Goal: Book appointment/travel/reservation

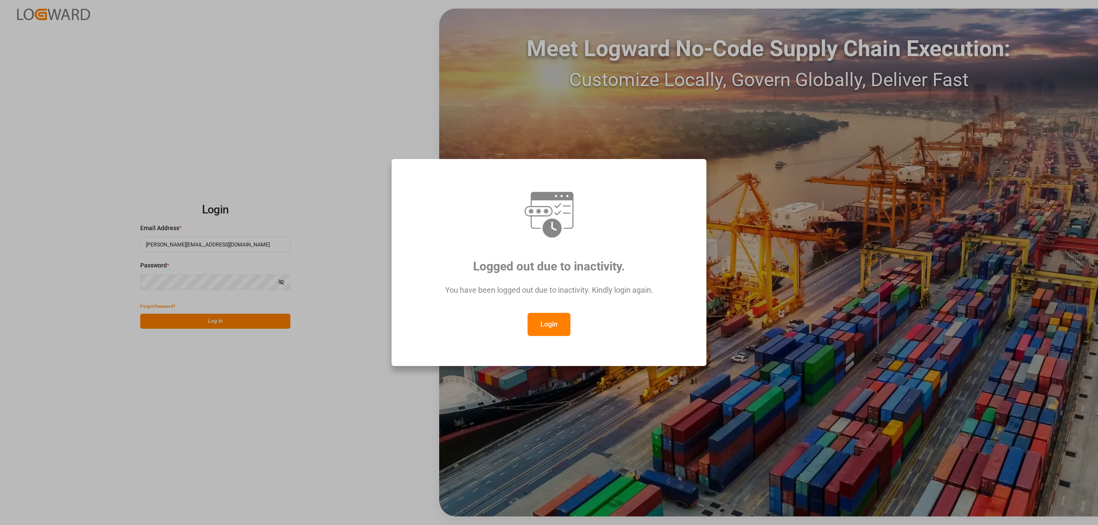
click at [537, 323] on button "Login" at bounding box center [549, 324] width 43 height 23
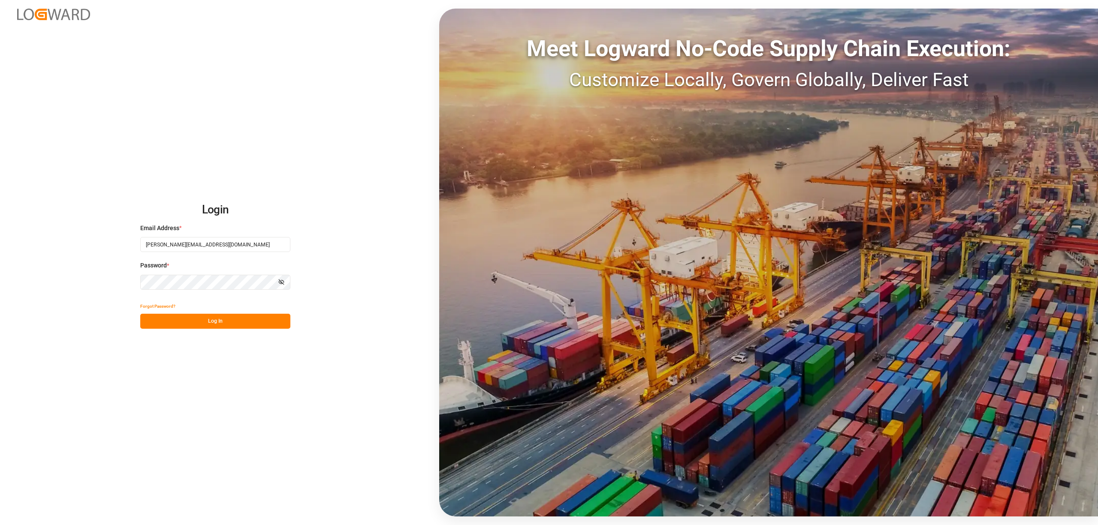
click at [190, 322] on button "Log In" at bounding box center [215, 321] width 150 height 15
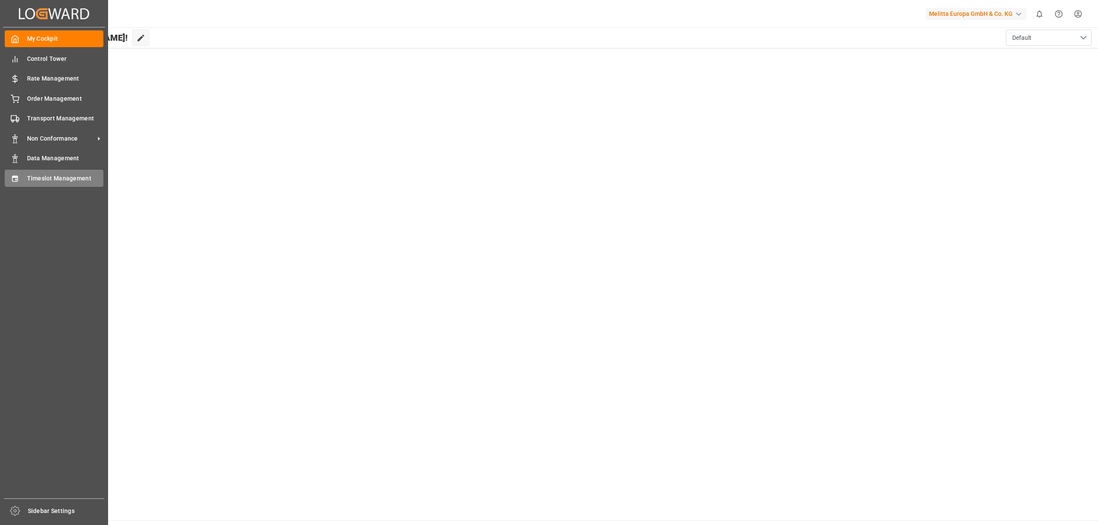
click at [45, 175] on span "Timeslot Management" at bounding box center [65, 178] width 77 height 9
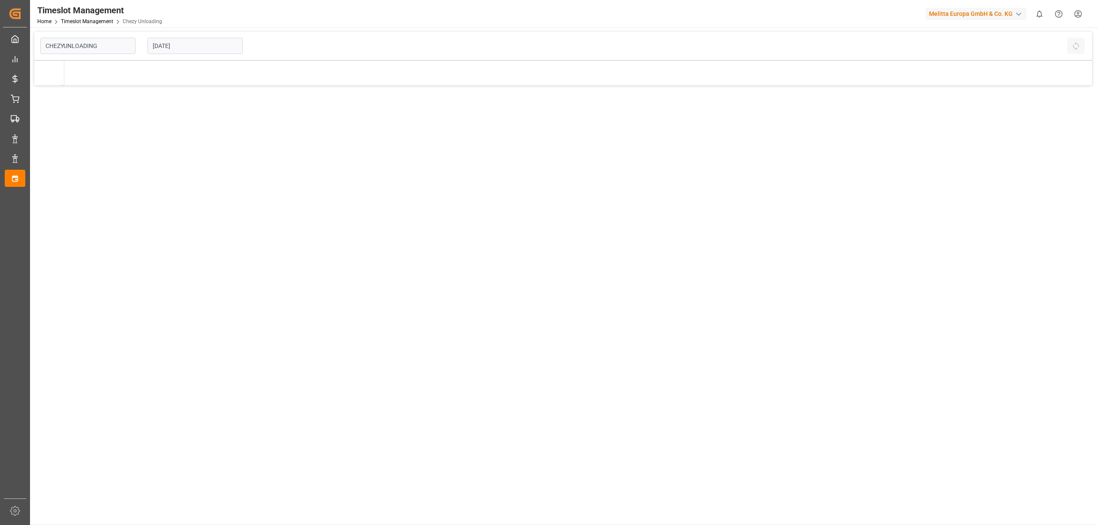
type input "Chezy Unloading"
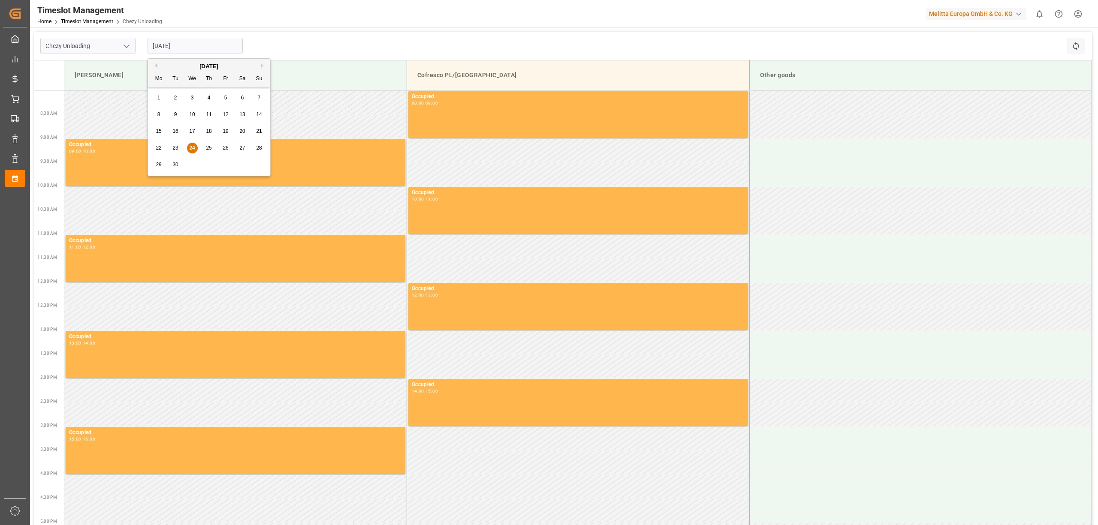
click at [172, 51] on input "[DATE]" at bounding box center [195, 46] width 95 height 16
click at [160, 164] on span "29" at bounding box center [159, 165] width 6 height 6
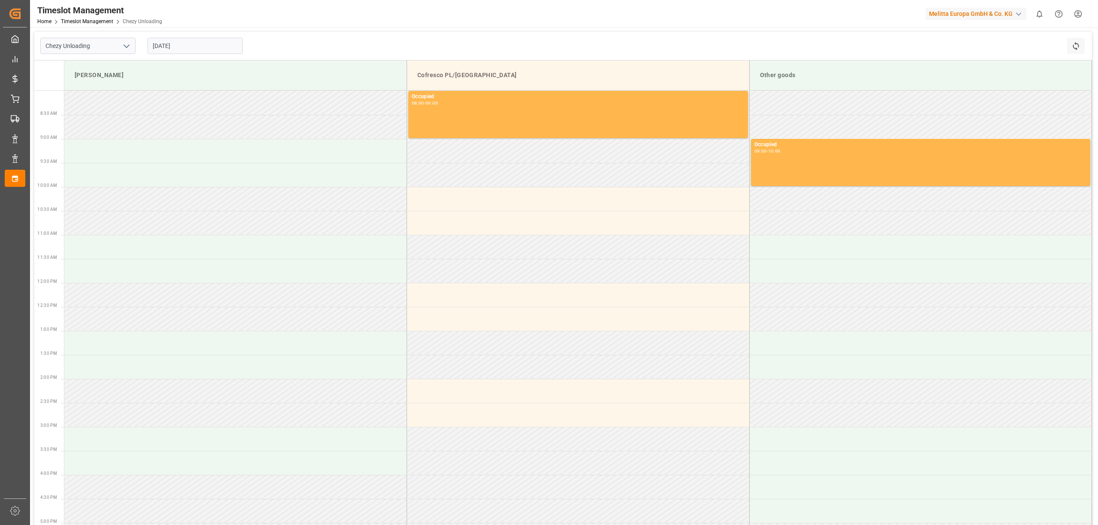
click at [186, 42] on input "29.09.2025" at bounding box center [195, 46] width 95 height 16
click at [179, 167] on div "30" at bounding box center [175, 165] width 11 height 10
type input "[DATE]"
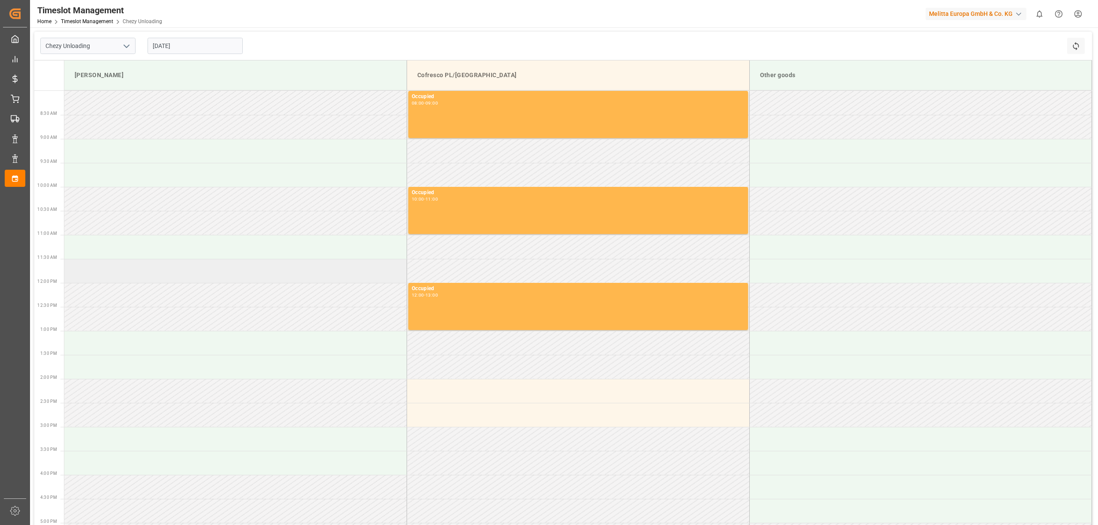
click at [160, 282] on td at bounding box center [235, 271] width 343 height 24
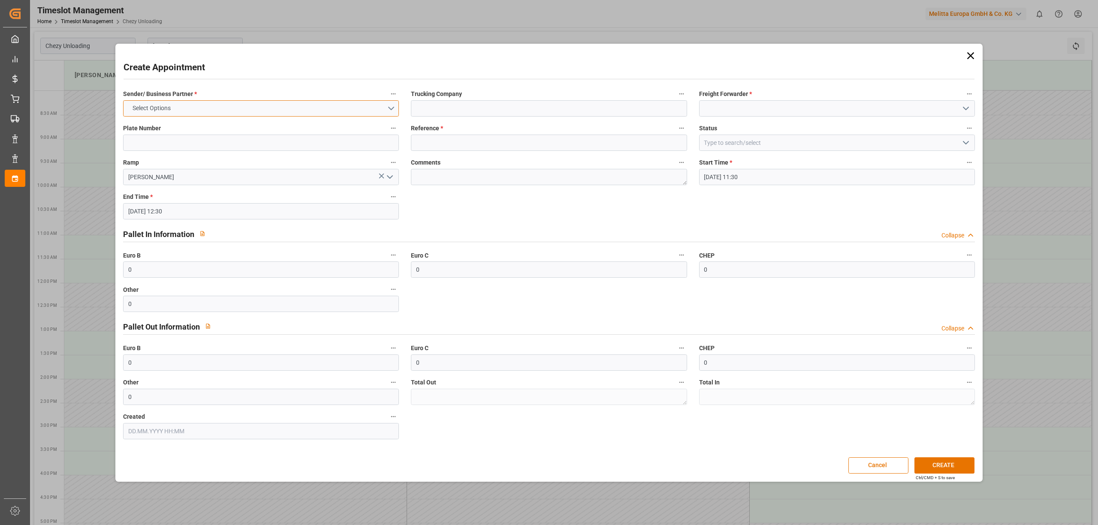
click at [208, 108] on button "Select Options" at bounding box center [261, 108] width 276 height 16
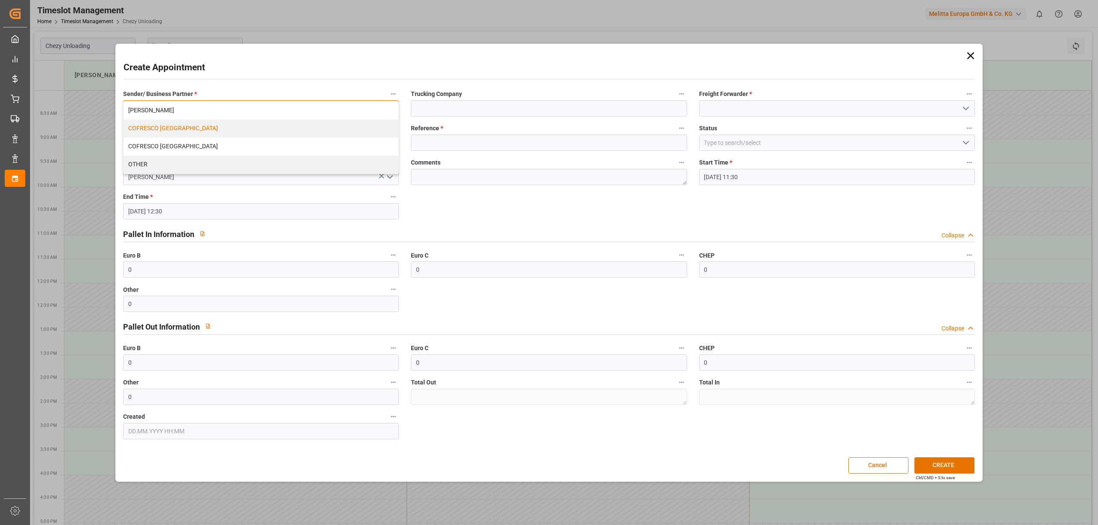
click at [169, 126] on div "COFRESCO [GEOGRAPHIC_DATA]" at bounding box center [261, 129] width 275 height 18
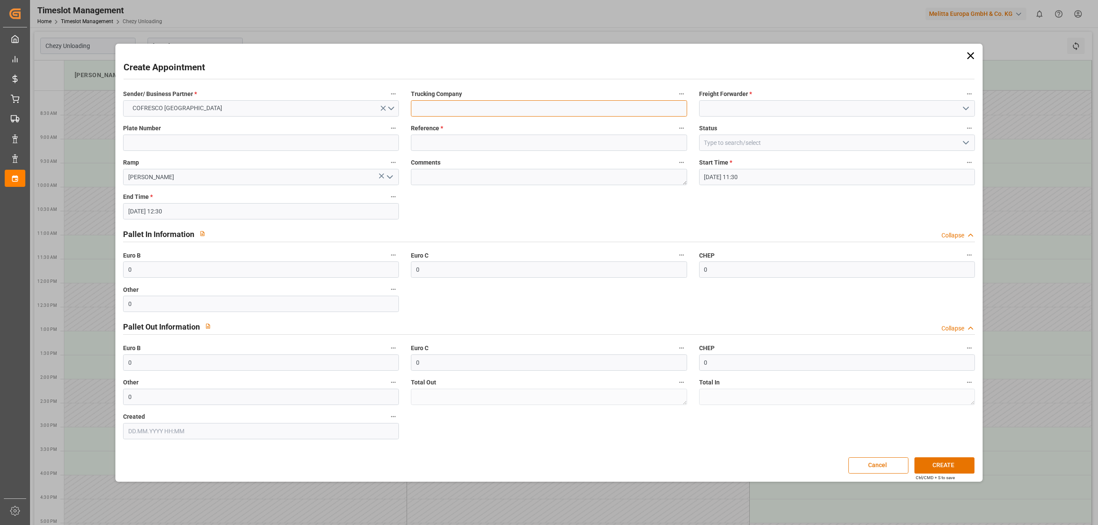
click at [495, 107] on input at bounding box center [549, 108] width 276 height 16
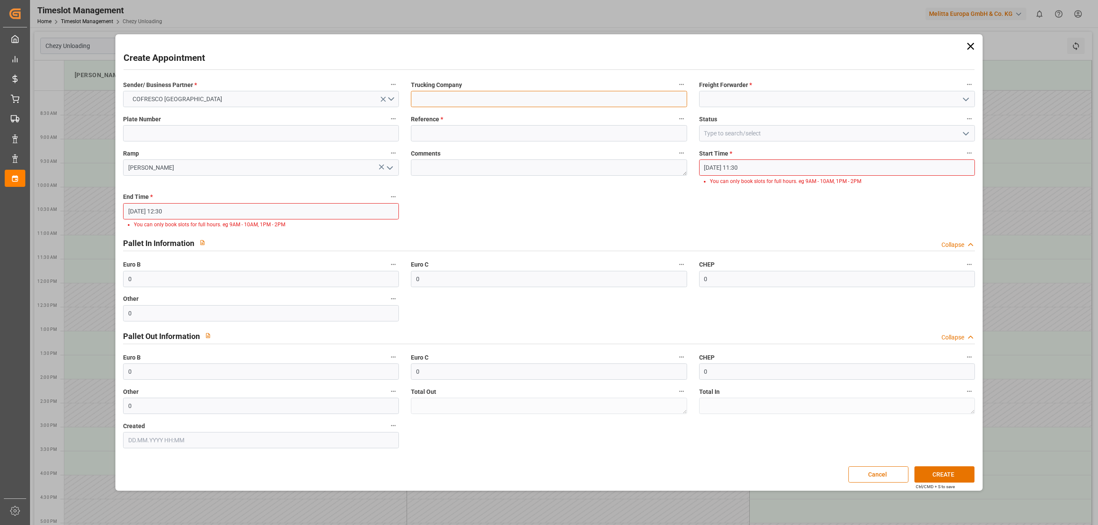
type input "EVEREST LOGISTICS SP. Z O.O."
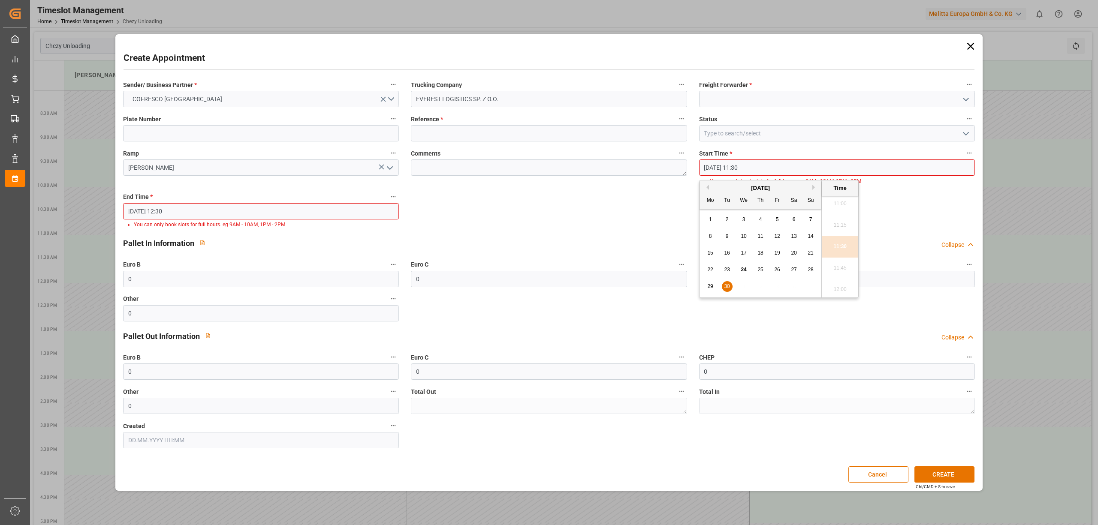
drag, startPoint x: 750, startPoint y: 167, endPoint x: 734, endPoint y: 170, distance: 15.7
click at [734, 170] on input "30.09.2025 11:30" at bounding box center [837, 168] width 276 height 16
type input "30.09.2025 12:00"
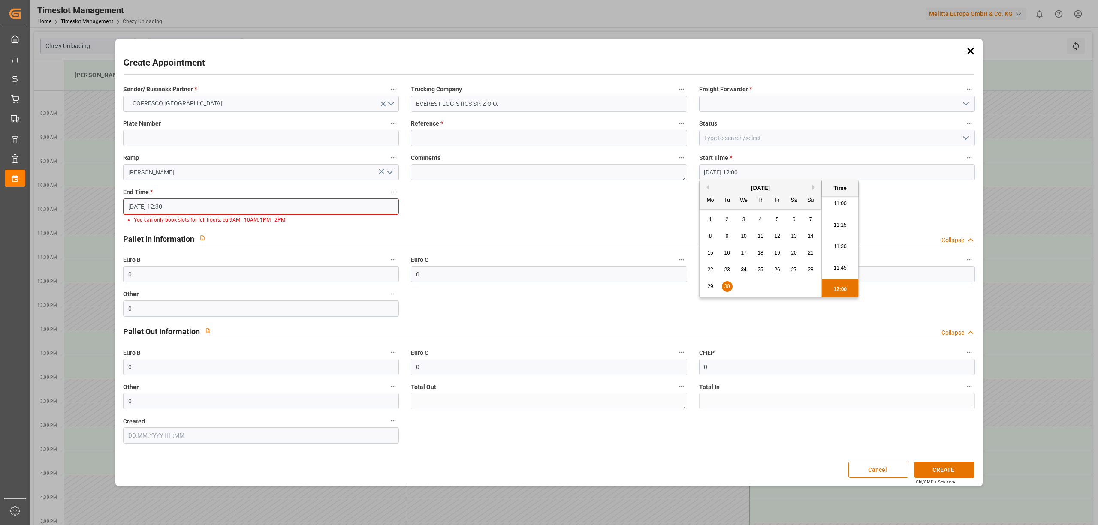
click at [306, 210] on input "30.09.2025 12:30" at bounding box center [261, 207] width 276 height 16
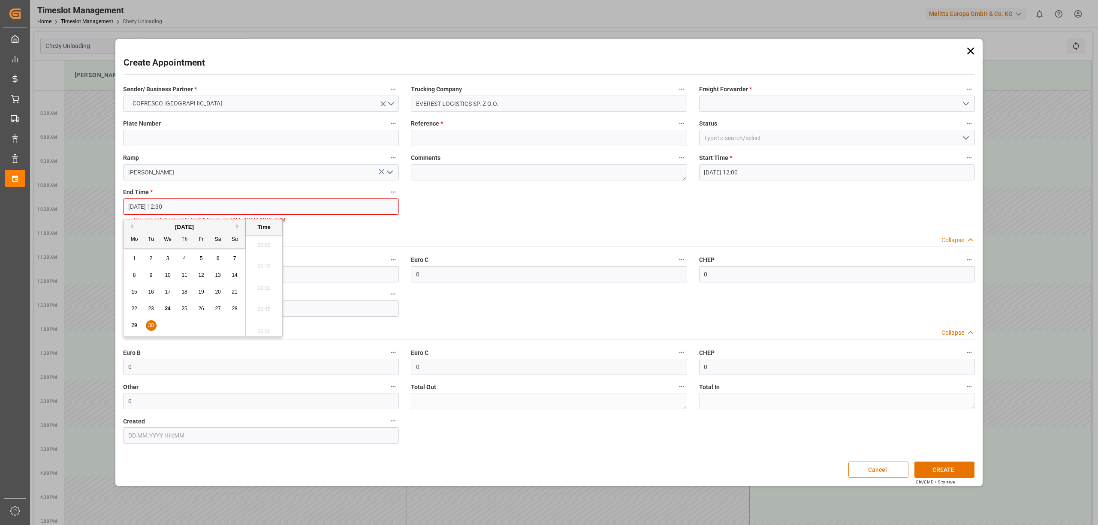
scroll to position [1032, 0]
click at [263, 328] on li "13:00" at bounding box center [264, 328] width 36 height 21
type input "[DATE] 13:00"
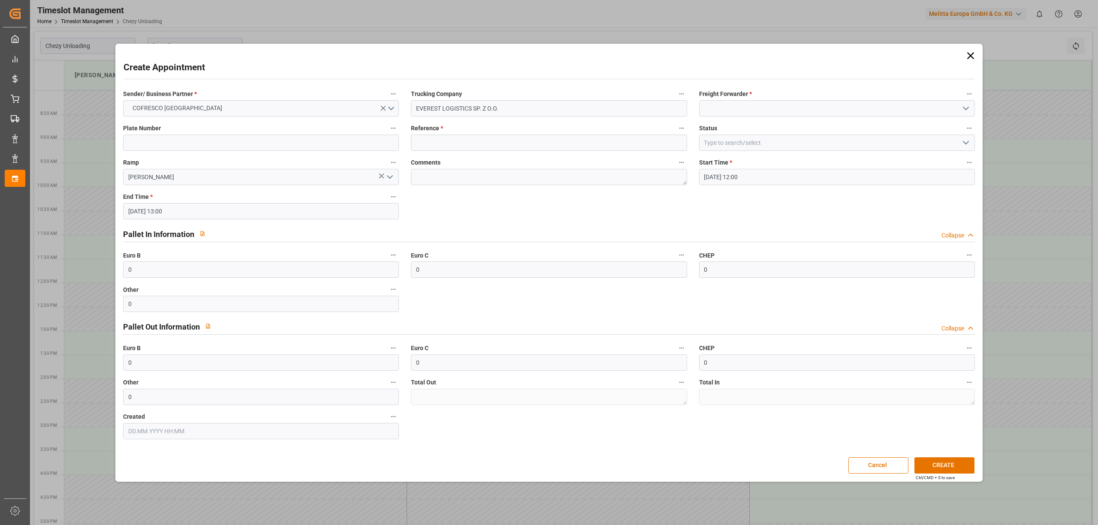
click at [450, 194] on div "Sender/ Business Partner * COFRESCO POLAND Trucking Company EVEREST LOGISTICS S…" at bounding box center [548, 263] width 863 height 357
click at [429, 145] on input at bounding box center [549, 143] width 276 height 16
type input "489445"
click at [740, 107] on input at bounding box center [837, 108] width 276 height 16
click at [962, 112] on div at bounding box center [837, 108] width 276 height 16
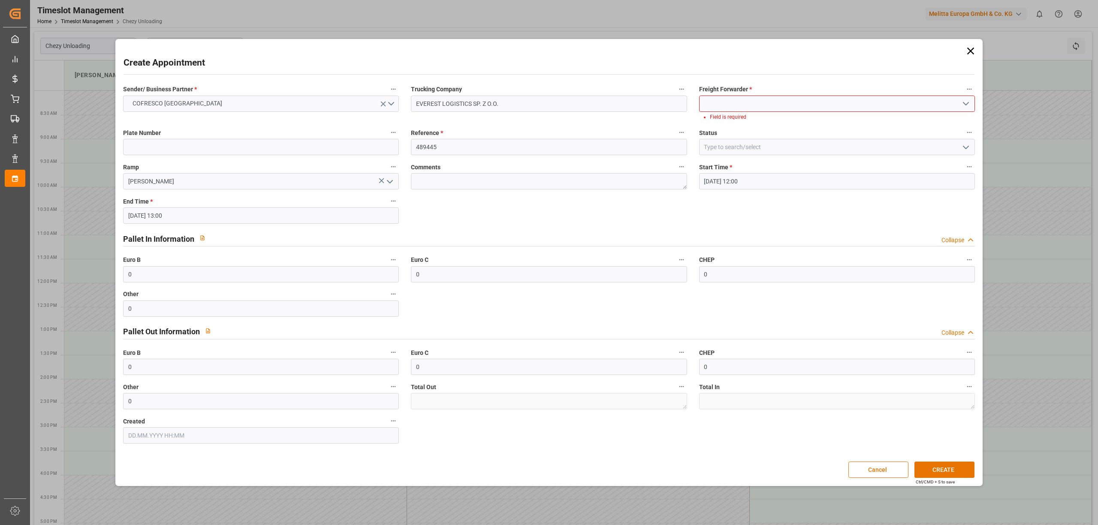
click at [969, 101] on icon "open menu" at bounding box center [966, 104] width 10 height 10
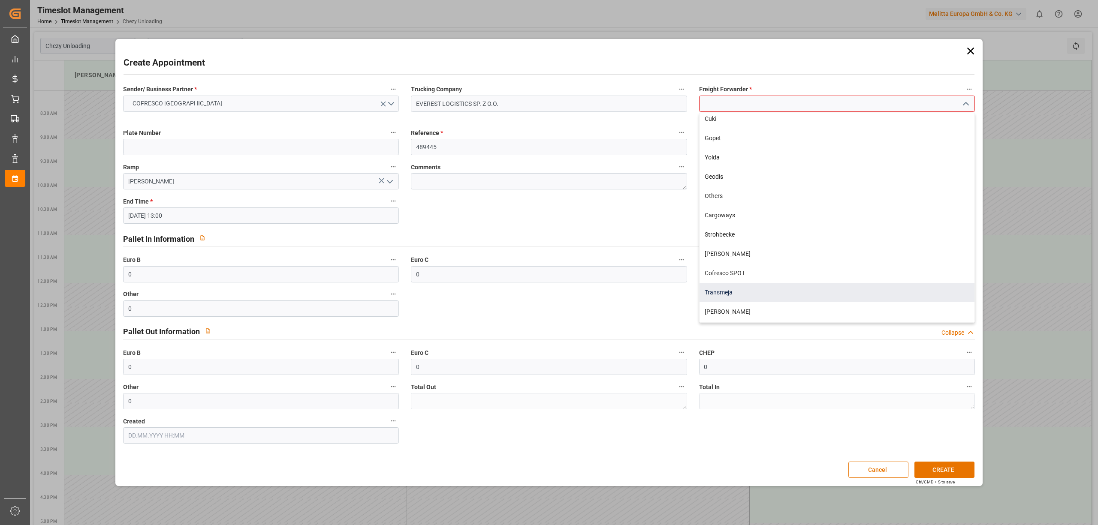
scroll to position [81, 0]
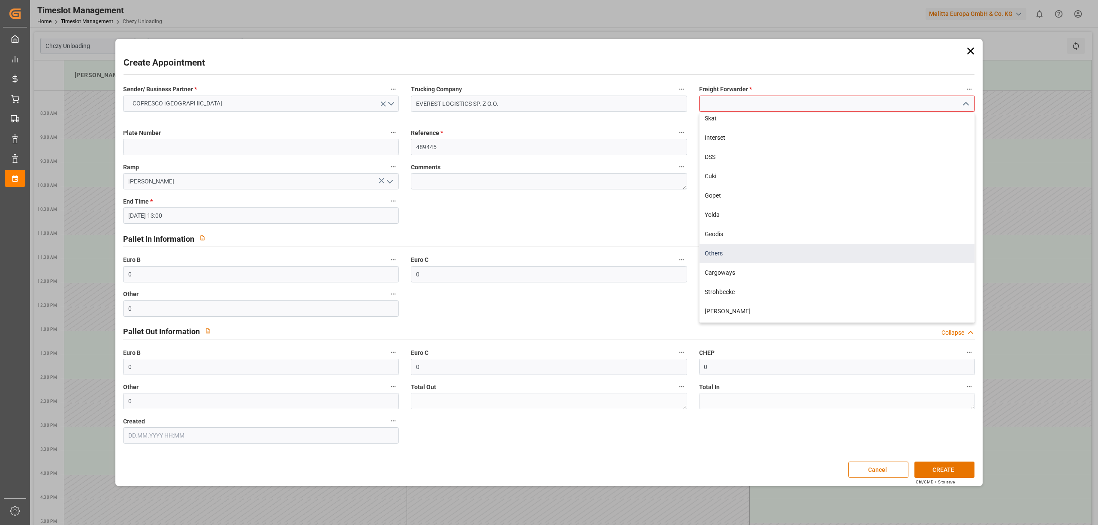
click at [716, 253] on div "Others" at bounding box center [837, 253] width 275 height 19
type input "Others"
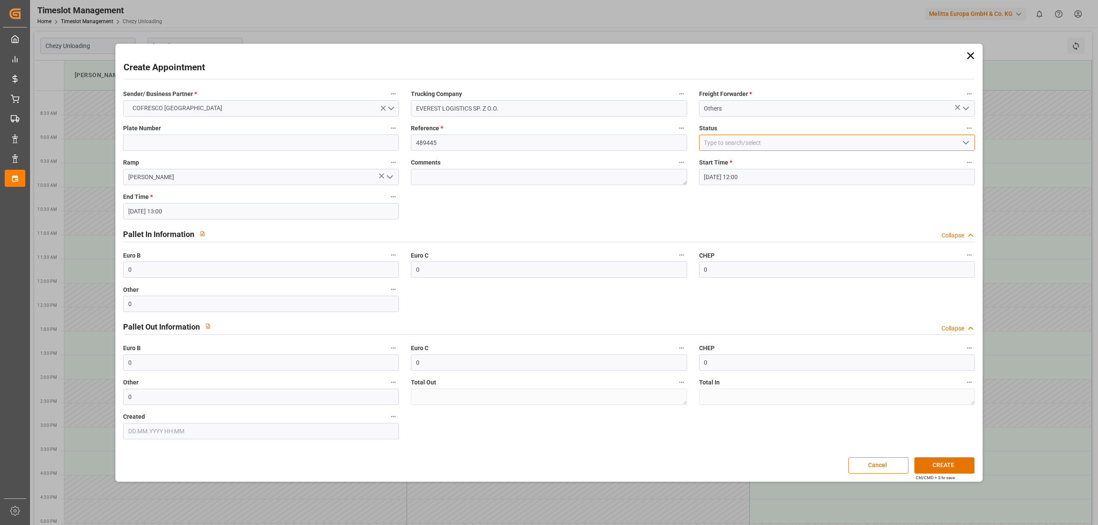
click at [748, 145] on input at bounding box center [837, 143] width 276 height 16
click at [971, 128] on icon "button" at bounding box center [969, 127] width 5 height 1
click at [961, 138] on div at bounding box center [549, 262] width 1098 height 525
click at [965, 142] on icon "open menu" at bounding box center [966, 143] width 10 height 10
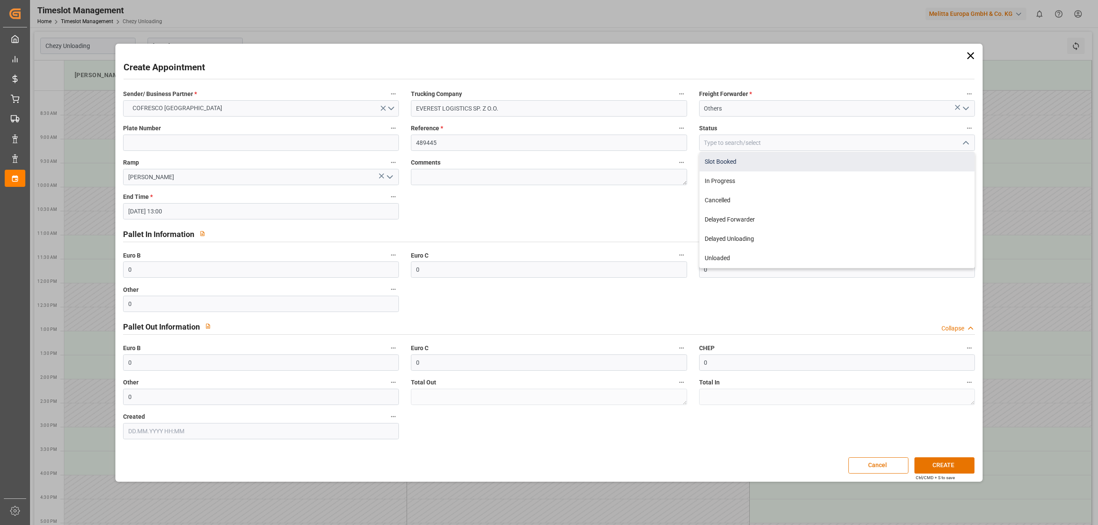
click at [728, 156] on div "Slot Booked" at bounding box center [837, 161] width 275 height 19
type input "Slot Booked"
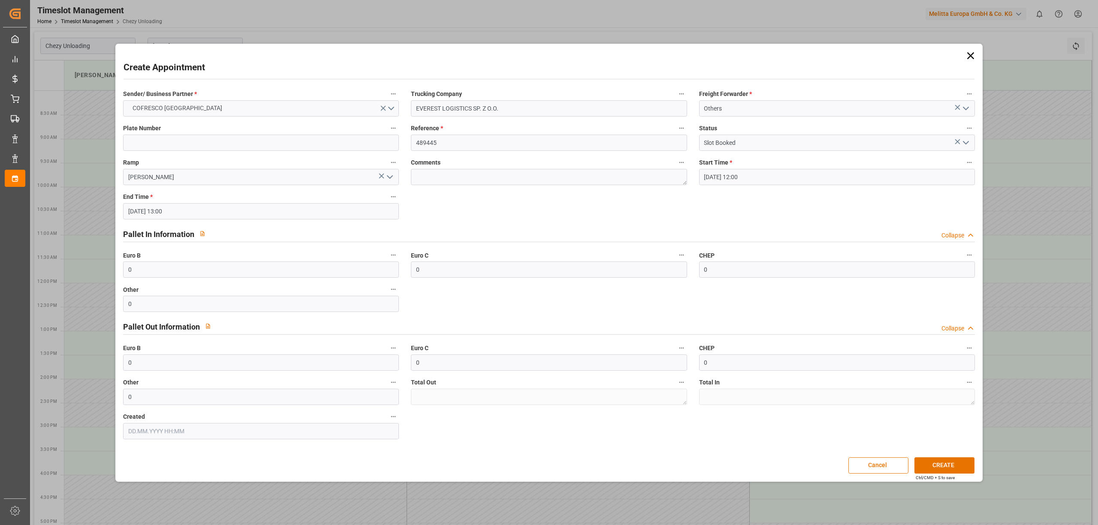
click at [956, 141] on icon at bounding box center [957, 141] width 5 height 5
click at [658, 199] on div "Sender/ Business Partner * COFRESCO POLAND Trucking Company EVEREST LOGISTICS S…" at bounding box center [548, 263] width 863 height 357
click at [206, 268] on input "0" at bounding box center [261, 270] width 276 height 16
drag, startPoint x: 206, startPoint y: 268, endPoint x: 54, endPoint y: 269, distance: 152.3
click at [54, 269] on div "Create Appointment Sender/ Business Partner * COFRESCO POLAND Trucking Company …" at bounding box center [549, 262] width 1098 height 525
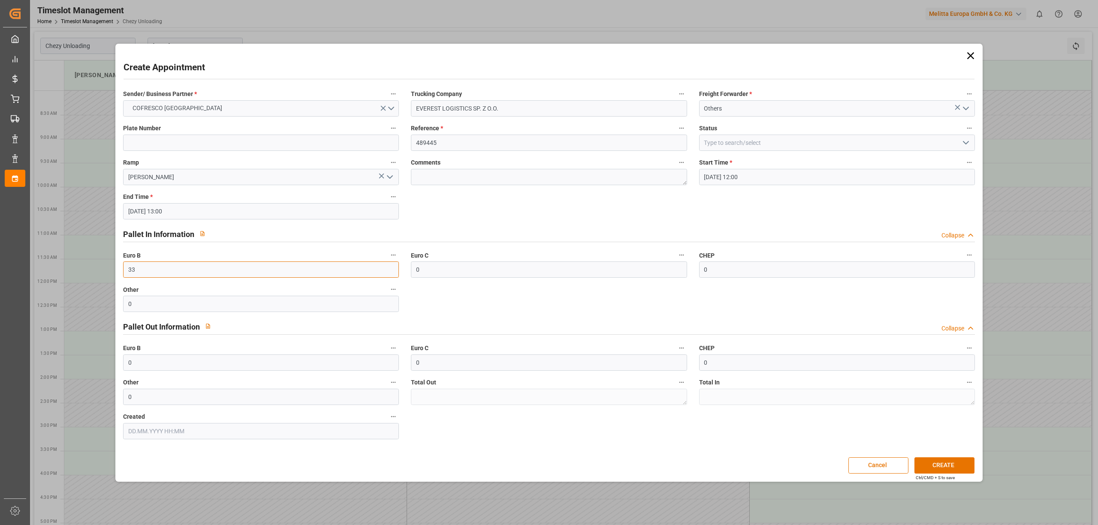
type input "33"
click at [222, 241] on div "Pallet In Information Collapse" at bounding box center [548, 234] width 851 height 16
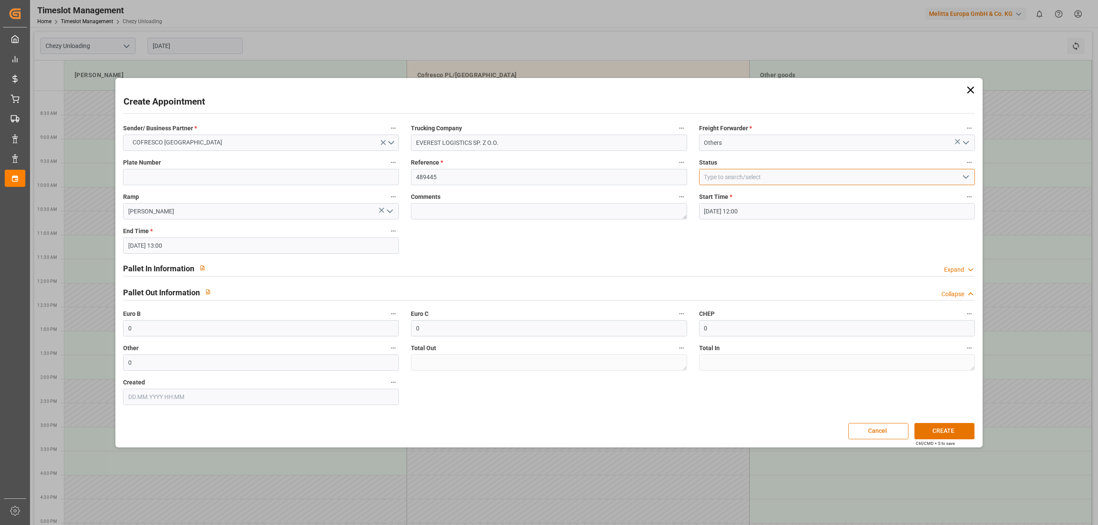
click at [760, 178] on input at bounding box center [837, 177] width 276 height 16
click at [967, 174] on icon "open menu" at bounding box center [966, 177] width 10 height 10
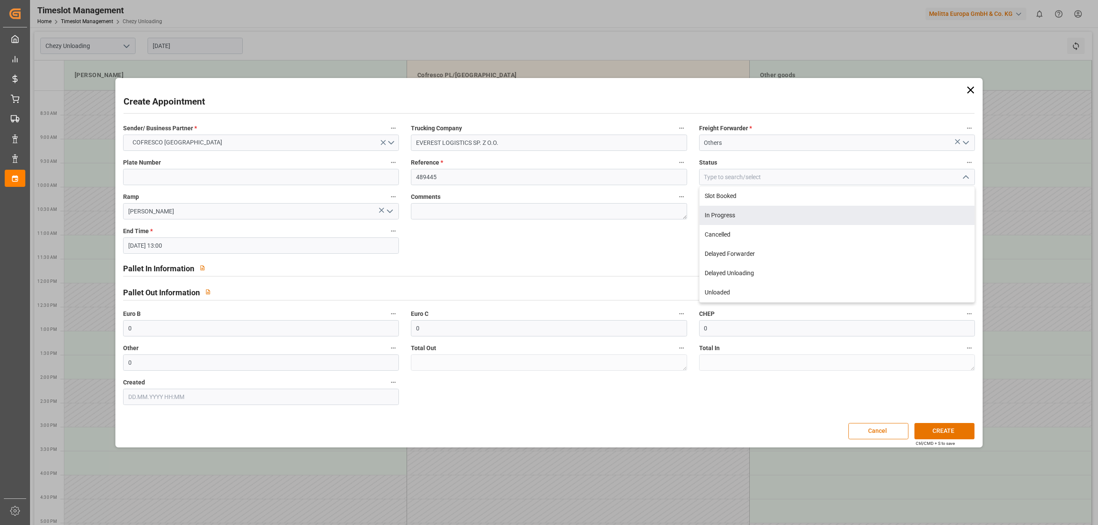
click at [618, 244] on div "Sender/ Business Partner * COFRESCO POLAND Trucking Company EVEREST LOGISTICS S…" at bounding box center [548, 264] width 863 height 289
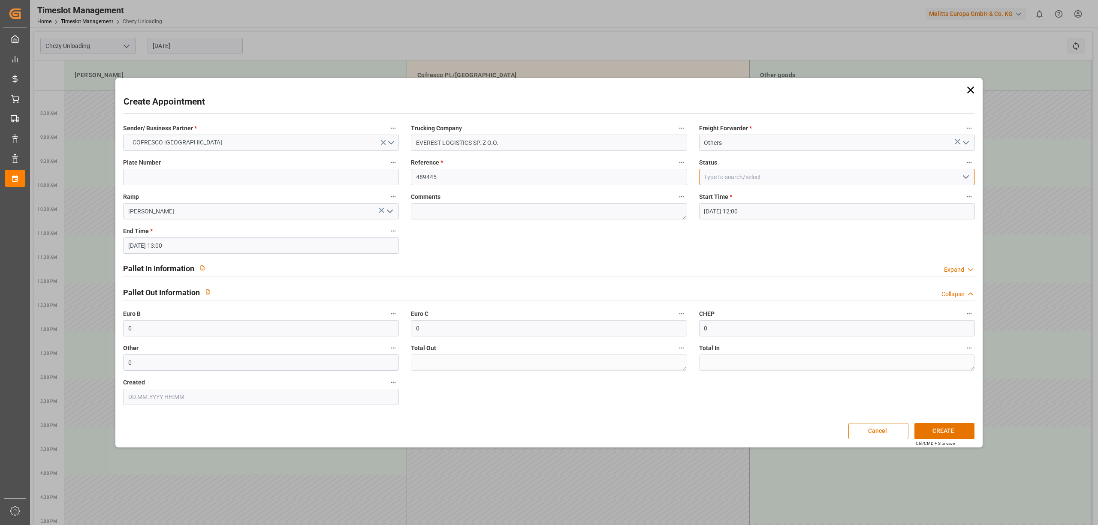
click at [786, 174] on input at bounding box center [837, 177] width 276 height 16
click at [966, 175] on icon "open menu" at bounding box center [966, 177] width 10 height 10
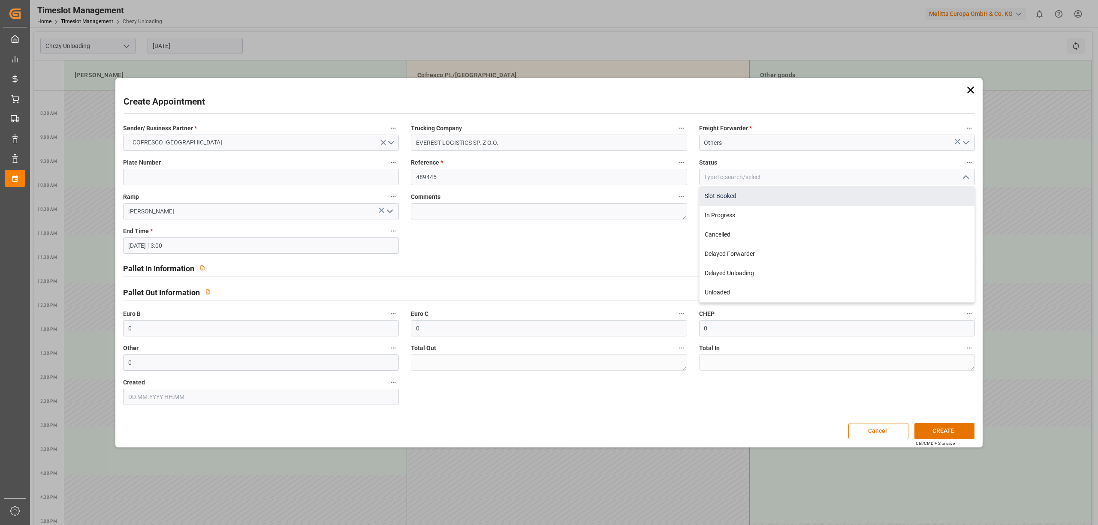
click at [842, 197] on div "Slot Booked" at bounding box center [837, 196] width 275 height 19
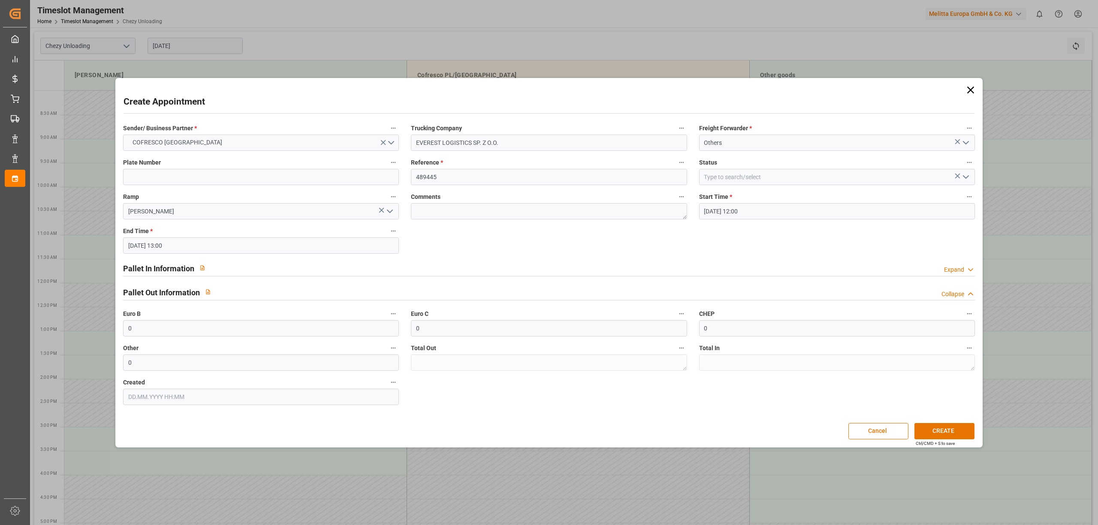
type input "Slot Booked"
click at [664, 237] on div "Sender/ Business Partner * COFRESCO POLAND Trucking Company EVEREST LOGISTICS S…" at bounding box center [548, 264] width 863 height 289
drag, startPoint x: 717, startPoint y: 328, endPoint x: 677, endPoint y: 323, distance: 40.7
click at [679, 323] on div "Sender/ Business Partner * COFRESCO POLAND Trucking Company EVEREST LOGISTICS S…" at bounding box center [548, 264] width 863 height 289
type input "3"
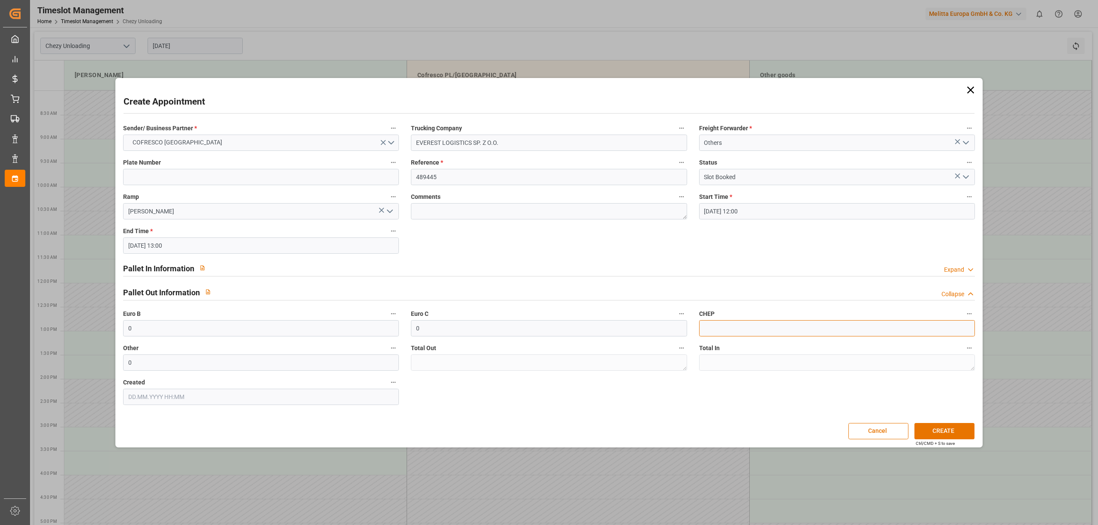
type input "0"
click at [519, 389] on div "Sender/ Business Partner * COFRESCO POLAND Trucking Company EVEREST LOGISTICS S…" at bounding box center [548, 264] width 863 height 289
click at [189, 270] on h2 "Pallet In Information" at bounding box center [158, 269] width 71 height 12
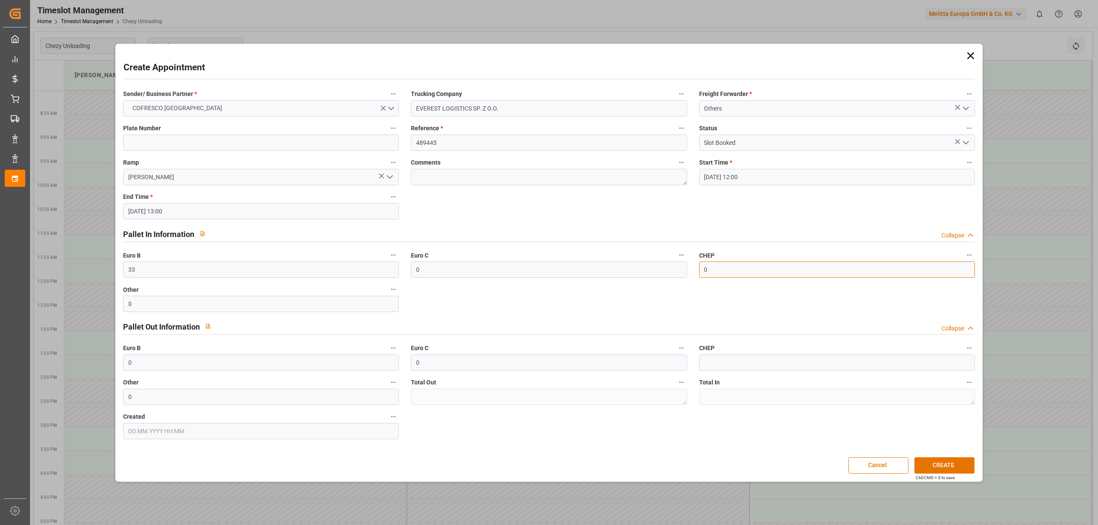
drag, startPoint x: 733, startPoint y: 270, endPoint x: 662, endPoint y: 271, distance: 70.8
click at [664, 270] on div "Sender/ Business Partner * COFRESCO POLAND Trucking Company EVEREST LOGISTICS S…" at bounding box center [548, 263] width 863 height 357
type input "33"
click at [700, 431] on div "Sender/ Business Partner * COFRESCO POLAND Trucking Company EVEREST LOGISTICS S…" at bounding box center [548, 263] width 863 height 357
click at [632, 275] on div "Sender/ Business Partner * COFRESCO POLAND Trucking Company EVEREST LOGISTICS S…" at bounding box center [548, 263] width 863 height 357
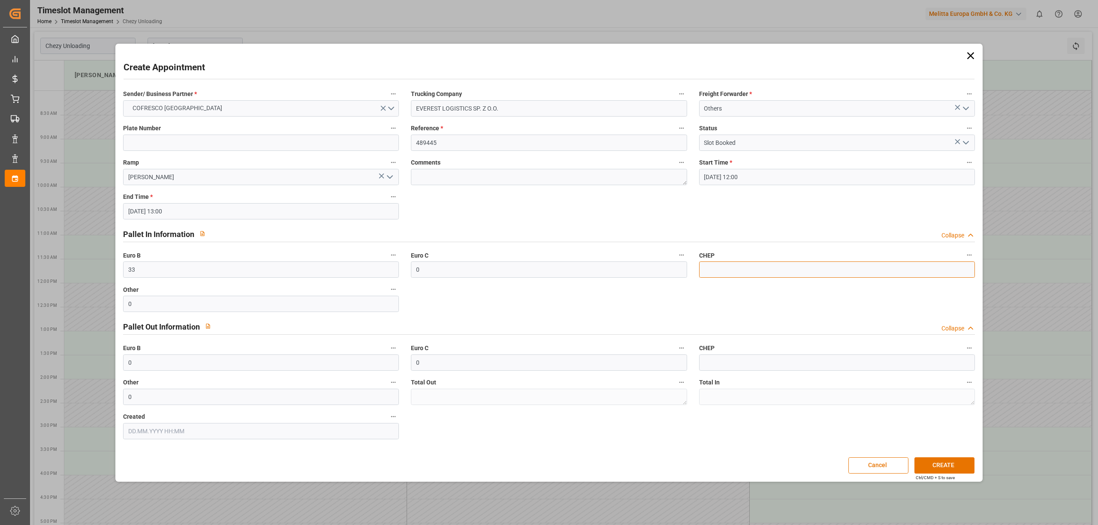
type input "0"
click at [949, 460] on button "CREATE" at bounding box center [944, 466] width 60 height 16
click at [392, 179] on icon "open menu" at bounding box center [390, 177] width 10 height 10
click at [392, 178] on polyline "close menu" at bounding box center [389, 177] width 5 height 3
click at [387, 146] on input at bounding box center [261, 143] width 276 height 16
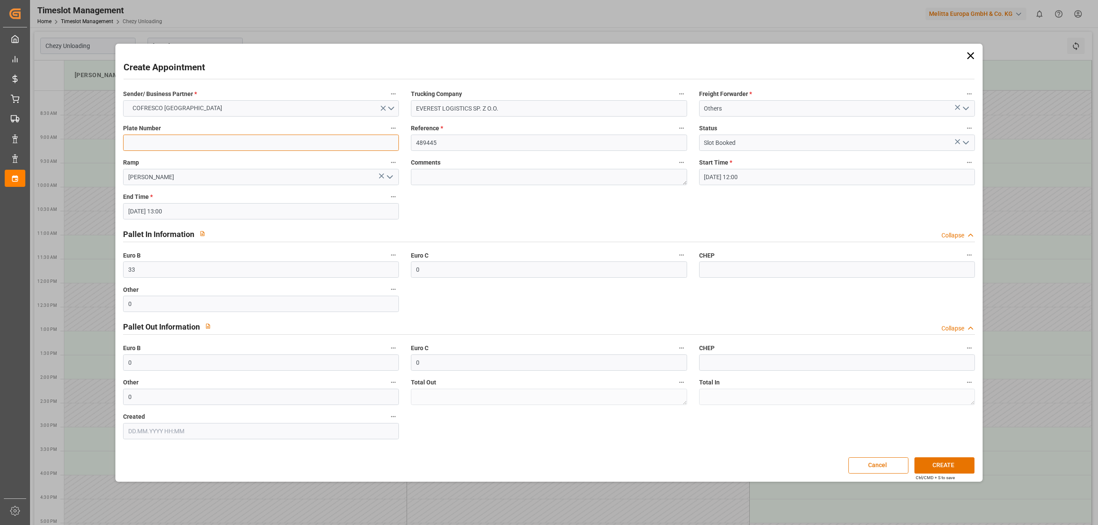
type input "WPR8484K"
click at [961, 462] on button "CREATE" at bounding box center [944, 466] width 60 height 16
click at [751, 141] on input "Slot Booked" at bounding box center [837, 143] width 276 height 16
click at [956, 142] on icon at bounding box center [957, 141] width 9 height 9
click at [940, 463] on button "CREATE" at bounding box center [944, 466] width 60 height 16
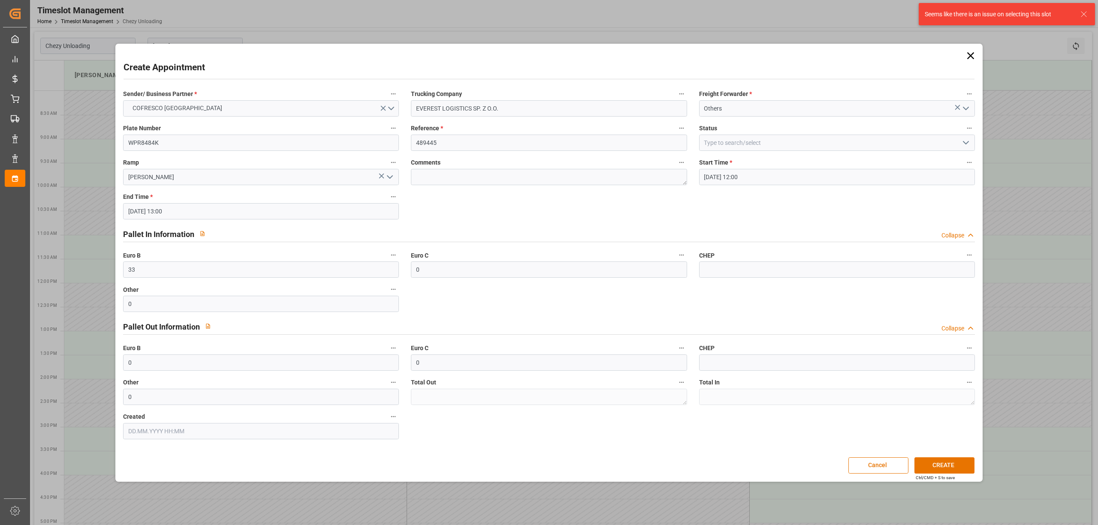
click at [966, 145] on icon "open menu" at bounding box center [966, 143] width 10 height 10
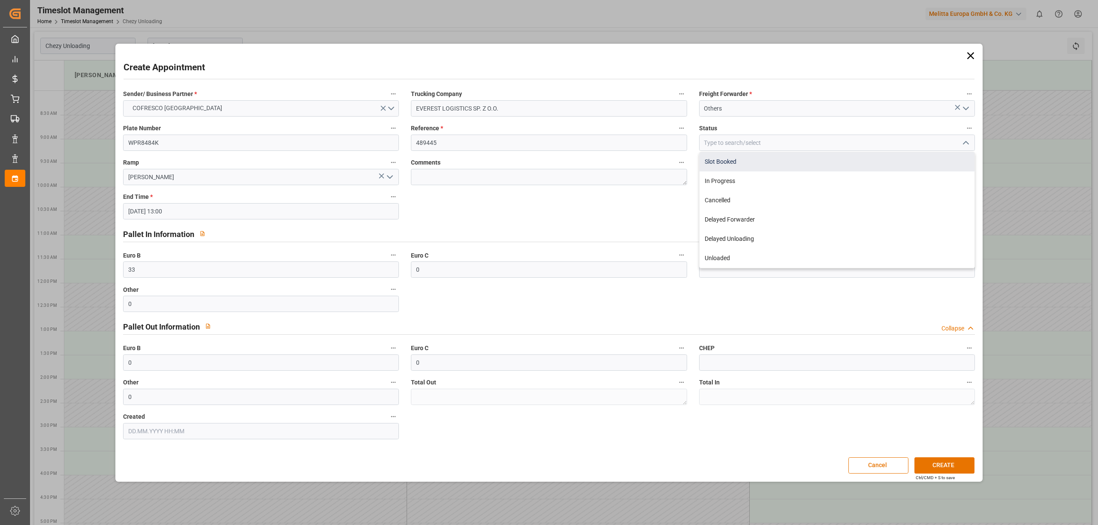
click at [723, 160] on div "Slot Booked" at bounding box center [837, 161] width 275 height 19
type input "Slot Booked"
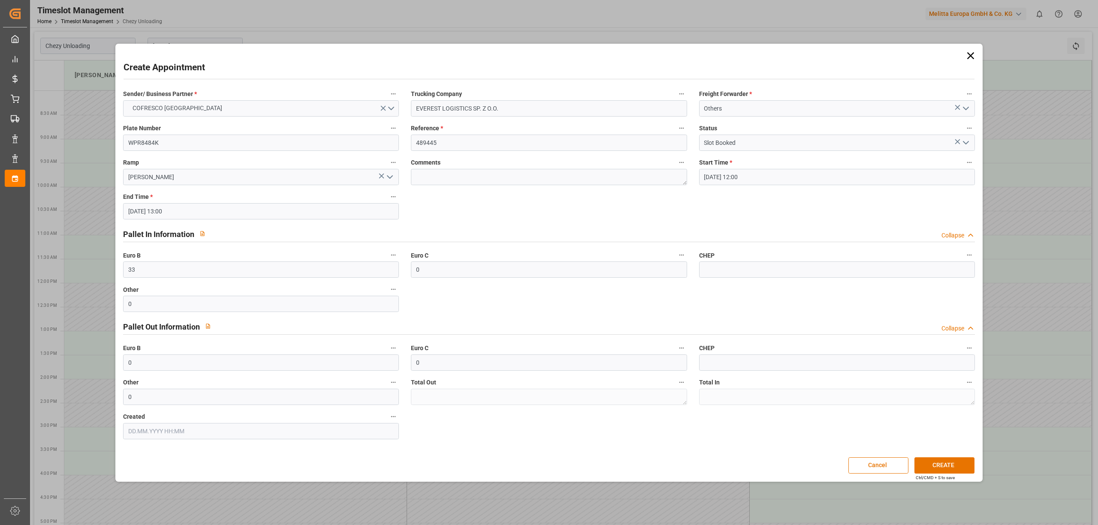
click at [642, 202] on div "Sender/ Business Partner * COFRESCO POLAND Trucking Company EVEREST LOGISTICS S…" at bounding box center [548, 263] width 863 height 357
click at [944, 462] on button "CREATE" at bounding box center [944, 466] width 60 height 16
click at [1026, 7] on div "Seems like there is an issue on selecting this slot" at bounding box center [1007, 14] width 176 height 22
click at [1025, 14] on div "Seems like there is an issue on selecting this slot" at bounding box center [999, 14] width 148 height 9
click at [180, 208] on input "[DATE] 13:00" at bounding box center [261, 211] width 276 height 16
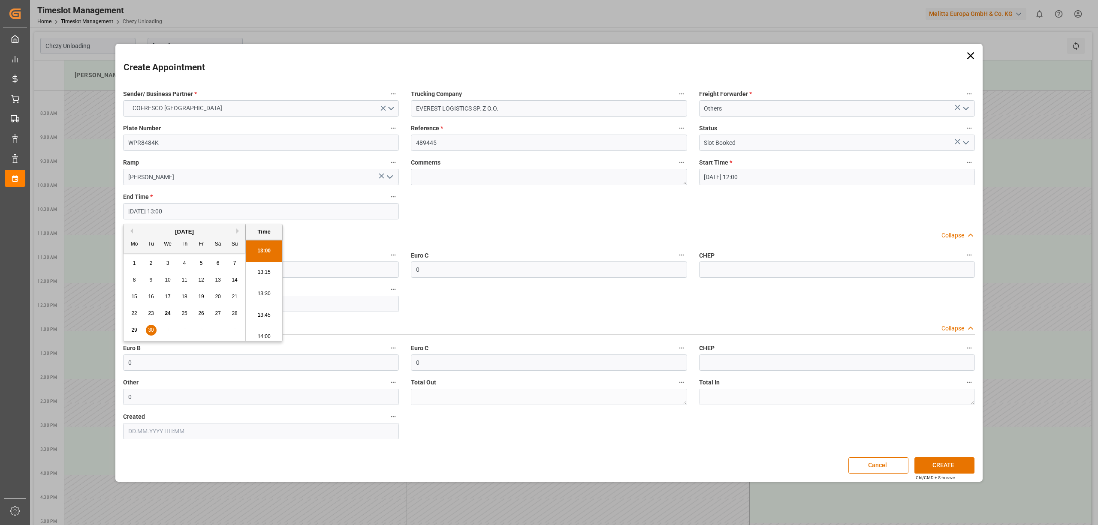
scroll to position [1132, 0]
click at [268, 312] on li "14:00" at bounding box center [264, 318] width 36 height 21
type input "[DATE] 14:00"
click at [774, 178] on input "30.09.2025 12:00" at bounding box center [837, 177] width 276 height 16
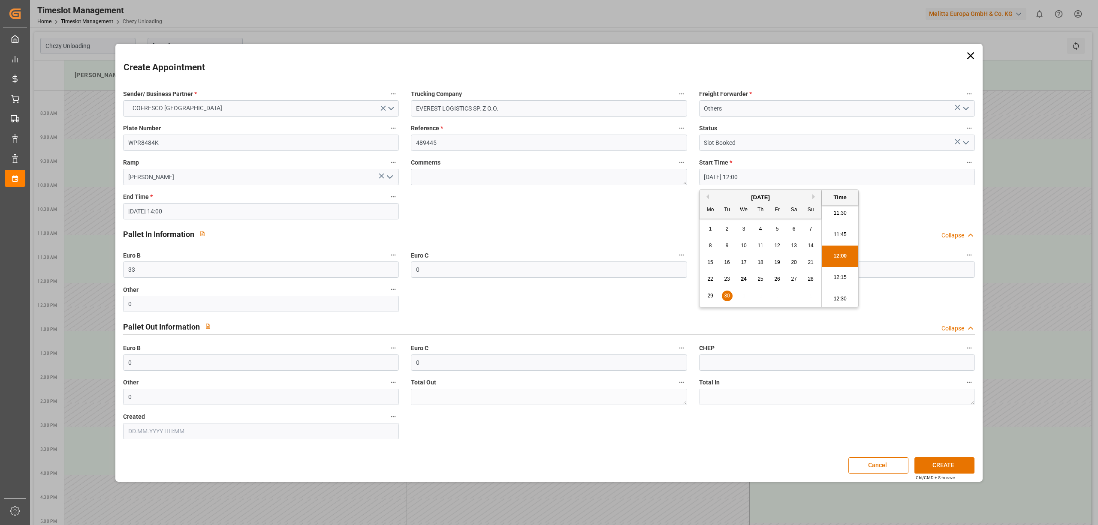
scroll to position [1047, 0]
click at [841, 287] on li "13:00" at bounding box center [840, 284] width 36 height 21
type input "[DATE] 13:00"
click at [946, 464] on button "CREATE" at bounding box center [944, 466] width 60 height 16
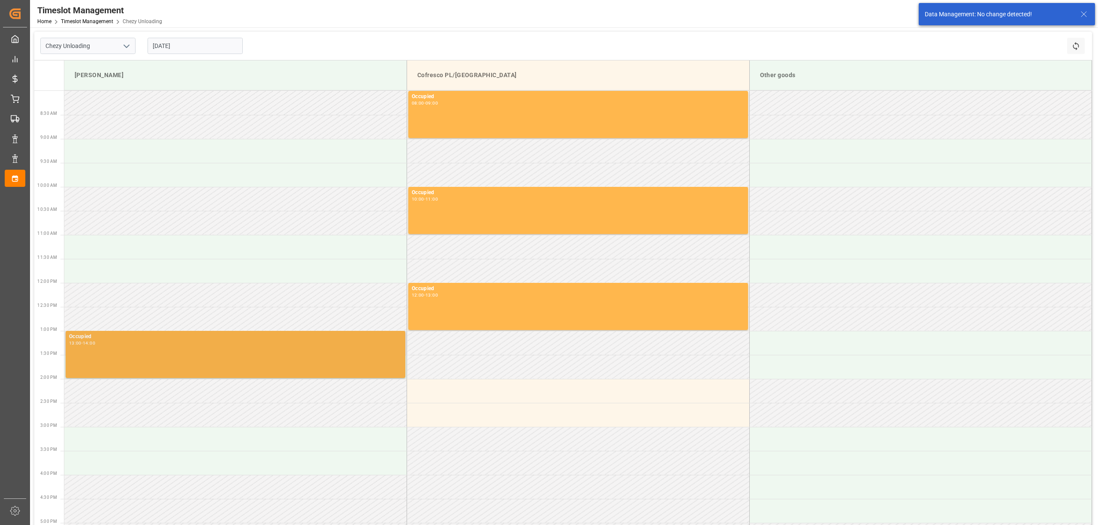
click at [177, 364] on div "Occupied 13:00 - 14:00" at bounding box center [235, 355] width 333 height 44
click at [172, 363] on div "Occupied 13:00 - 14:00" at bounding box center [235, 355] width 333 height 44
click at [350, 365] on div "Occupied 13:00 - 14:00" at bounding box center [235, 355] width 333 height 44
click at [277, 362] on div "Occupied 13:00 - 14:00" at bounding box center [235, 355] width 333 height 44
click at [178, 372] on div "Occupied 13:00 - 14:00" at bounding box center [235, 355] width 333 height 44
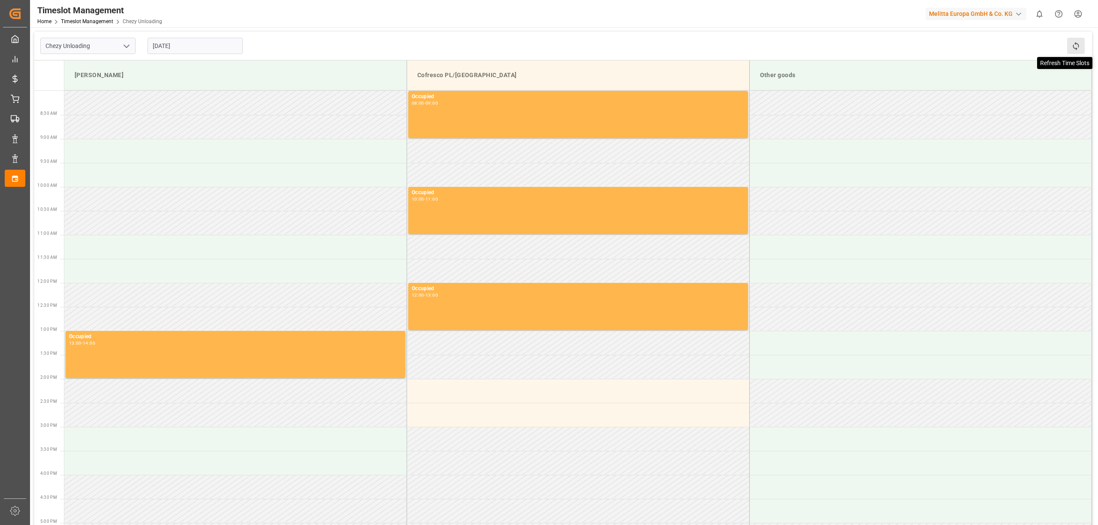
click at [1073, 44] on icon at bounding box center [1075, 46] width 9 height 9
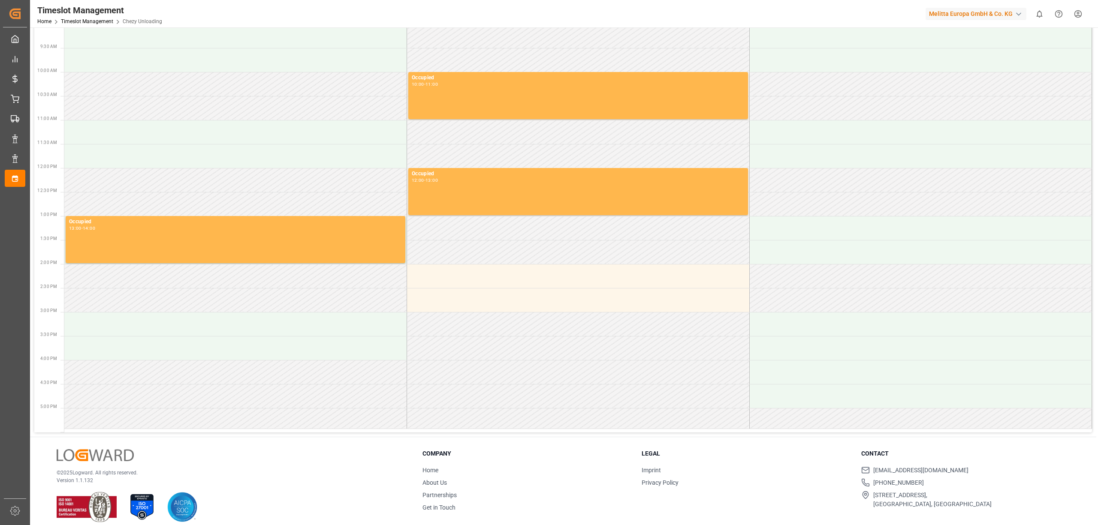
scroll to position [124, 0]
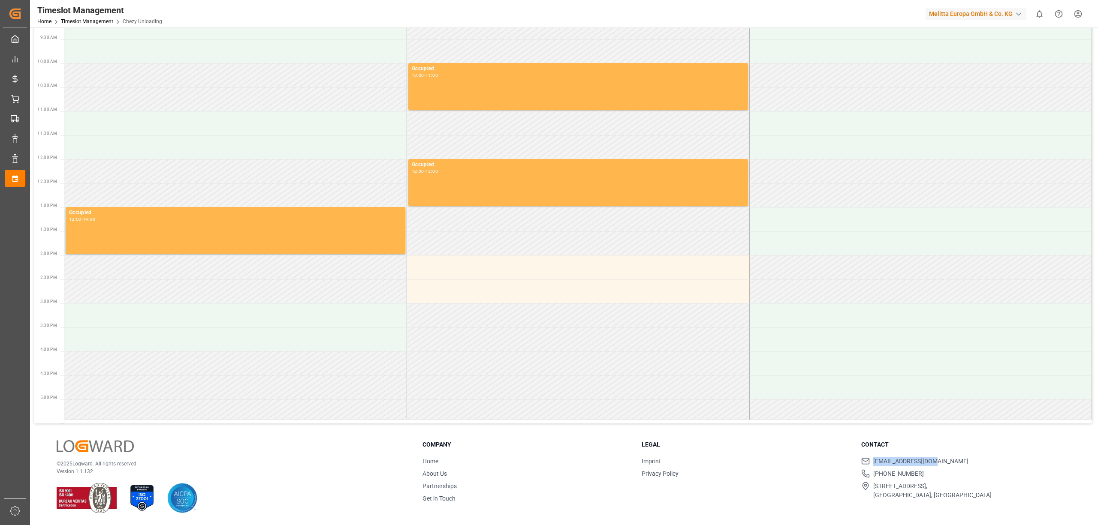
drag, startPoint x: 936, startPoint y: 460, endPoint x: 872, endPoint y: 465, distance: 63.7
click at [872, 465] on li "[EMAIL_ADDRESS][DOMAIN_NAME]" at bounding box center [965, 461] width 208 height 9
copy span "[EMAIL_ADDRESS][DOMAIN_NAME]"
click at [949, 458] on li "[EMAIL_ADDRESS][DOMAIN_NAME]" at bounding box center [965, 461] width 208 height 9
drag, startPoint x: 938, startPoint y: 458, endPoint x: 873, endPoint y: 461, distance: 64.4
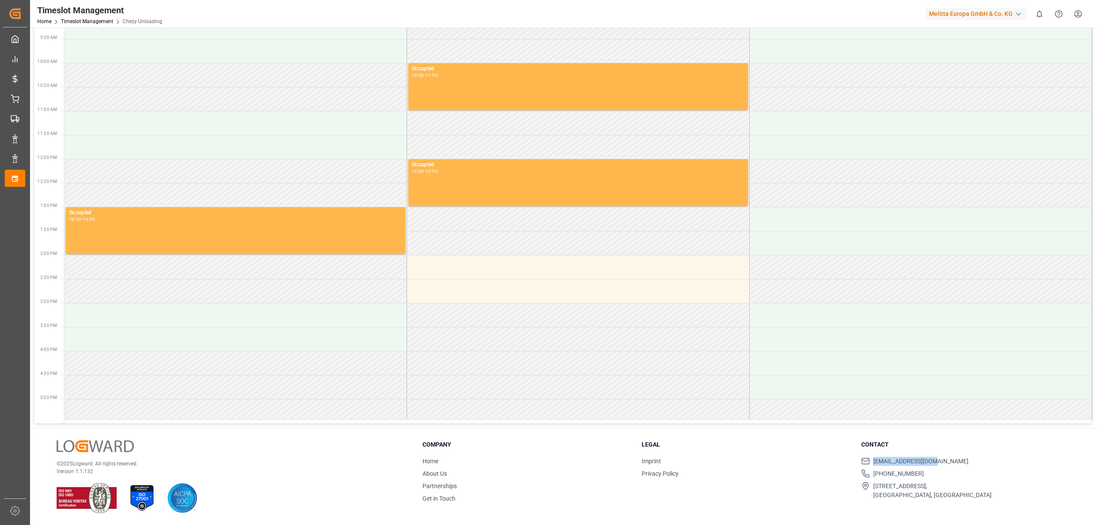
click at [873, 461] on li "[EMAIL_ADDRESS][DOMAIN_NAME]" at bounding box center [965, 461] width 208 height 9
copy span "[EMAIL_ADDRESS][DOMAIN_NAME]"
click at [803, 485] on div "Legal Imprint Privacy Policy" at bounding box center [746, 471] width 208 height 63
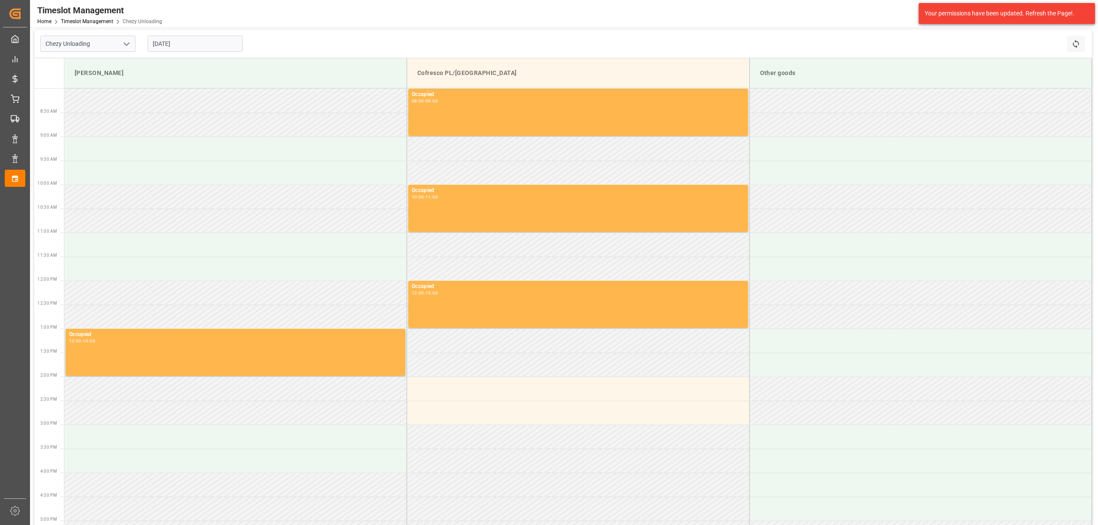
scroll to position [0, 0]
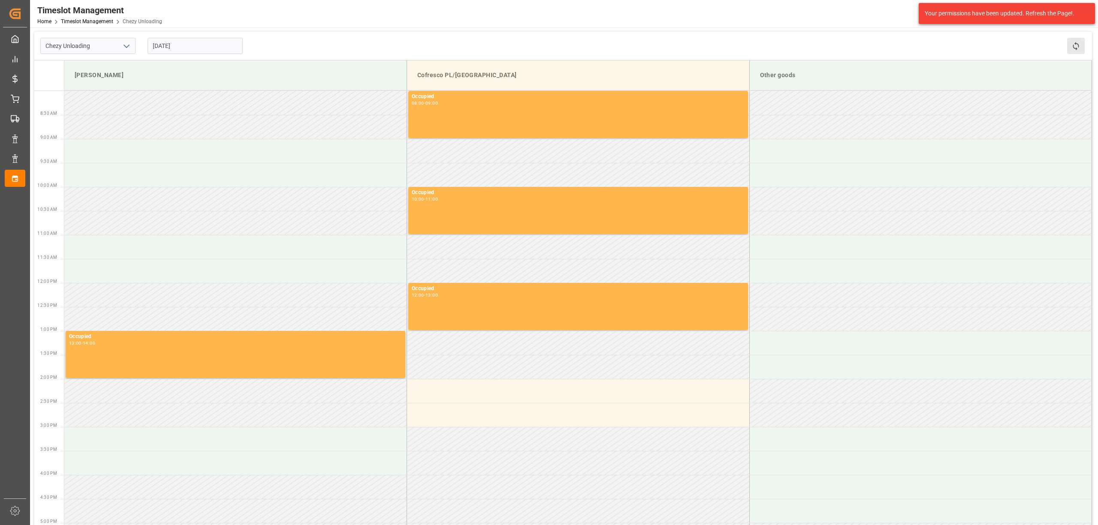
click at [1077, 51] on button "Refresh Time Slots" at bounding box center [1076, 46] width 18 height 16
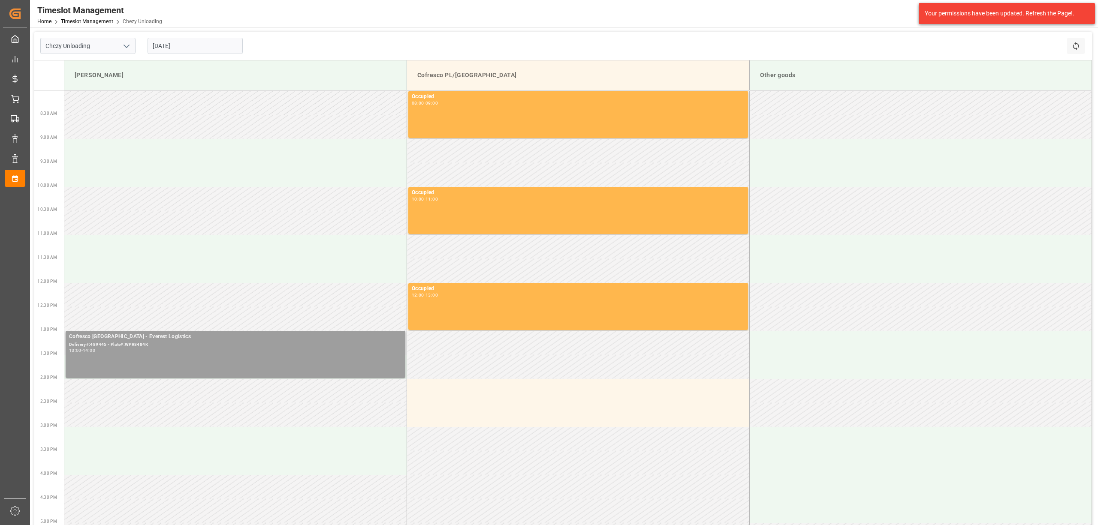
click at [154, 362] on div "Cofresco [GEOGRAPHIC_DATA] - Everest Logistics Delivery#:489445 - Plate#:WPR848…" at bounding box center [235, 355] width 333 height 44
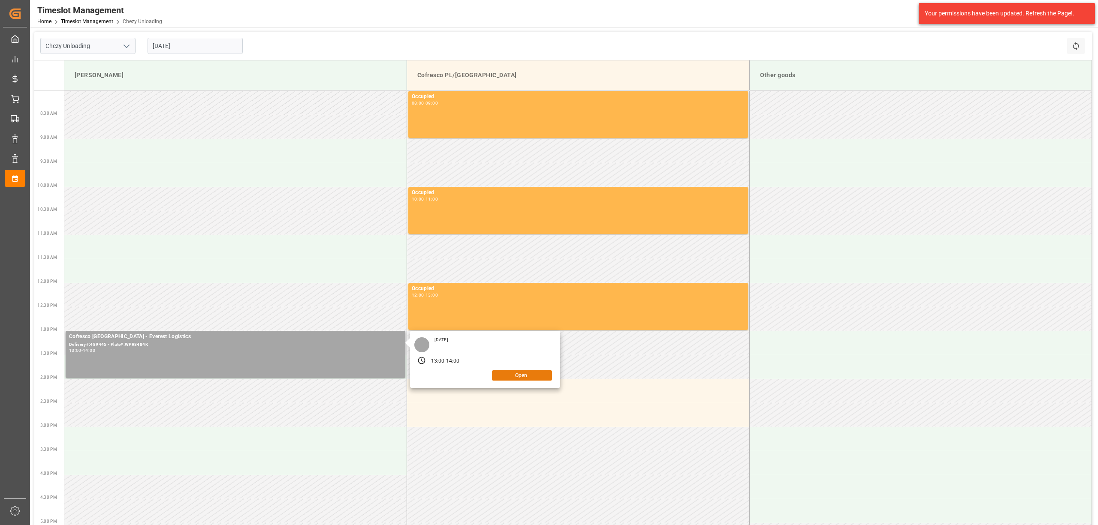
click at [519, 378] on button "Open" at bounding box center [522, 376] width 60 height 10
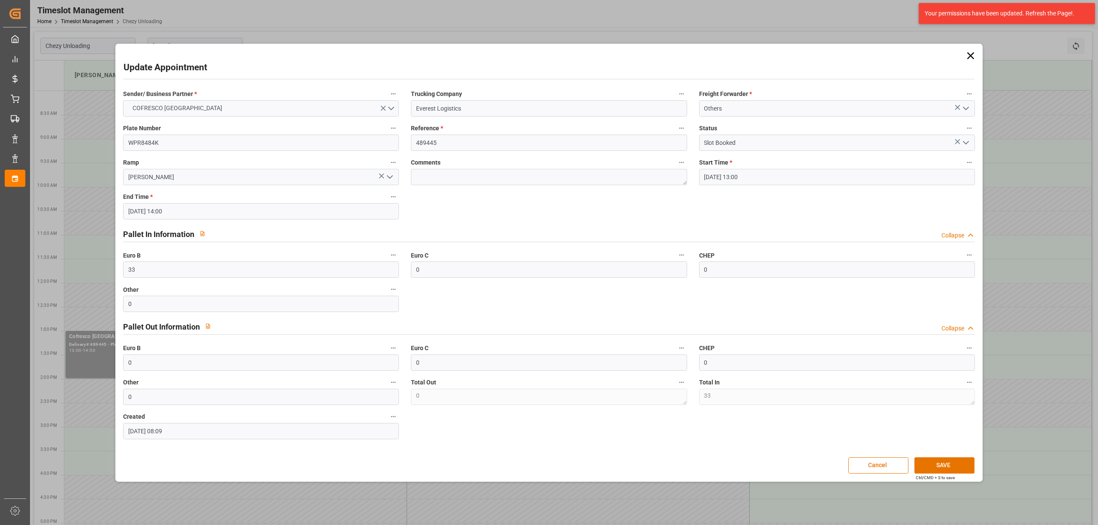
click at [968, 52] on icon at bounding box center [971, 56] width 12 height 12
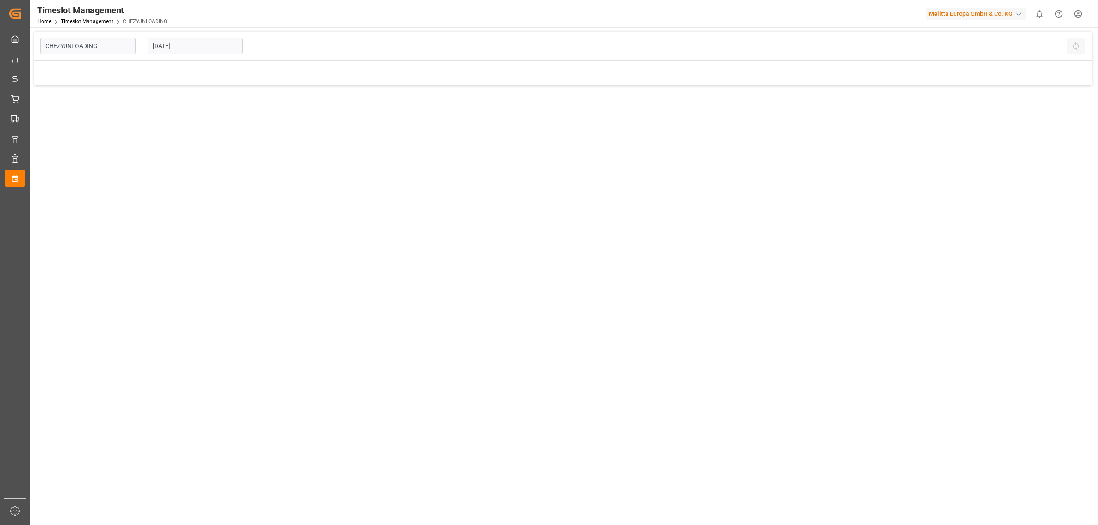
type input "Chezy Unloading"
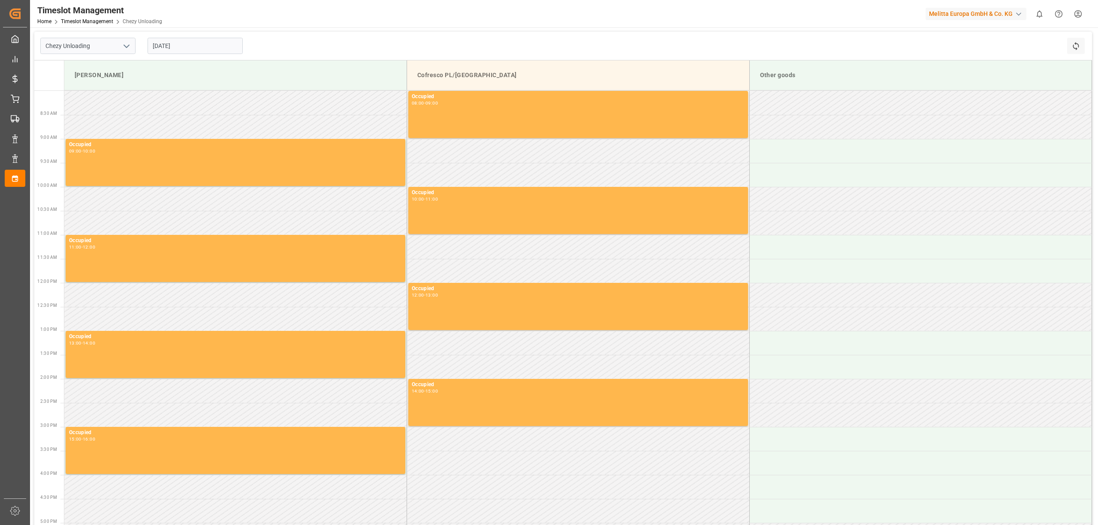
click at [200, 45] on input "[DATE]" at bounding box center [195, 46] width 95 height 16
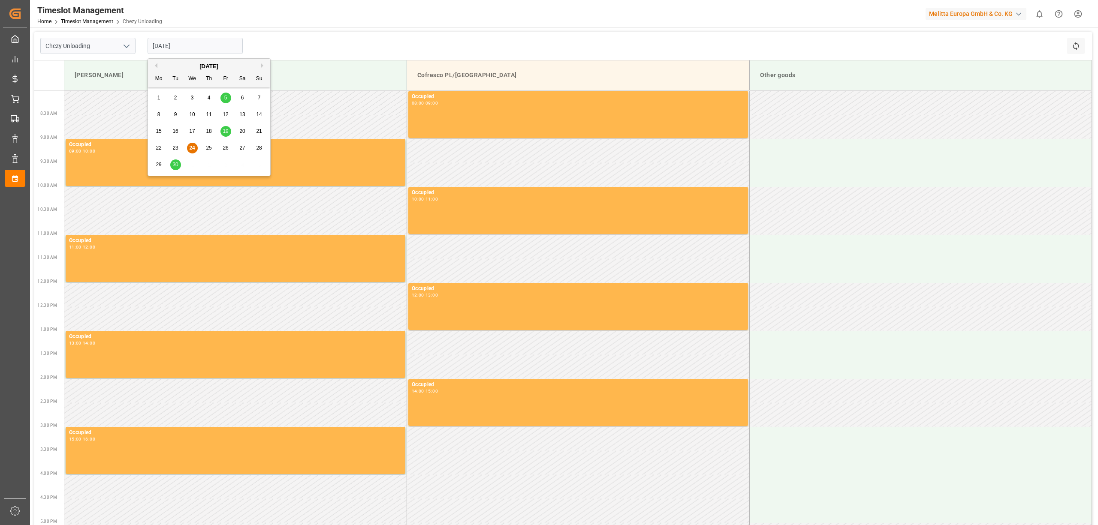
click at [191, 146] on span "24" at bounding box center [192, 148] width 6 height 6
click at [196, 45] on input "[DATE]" at bounding box center [195, 46] width 95 height 16
click at [223, 130] on span "19" at bounding box center [226, 131] width 6 height 6
type input "19.09.2025"
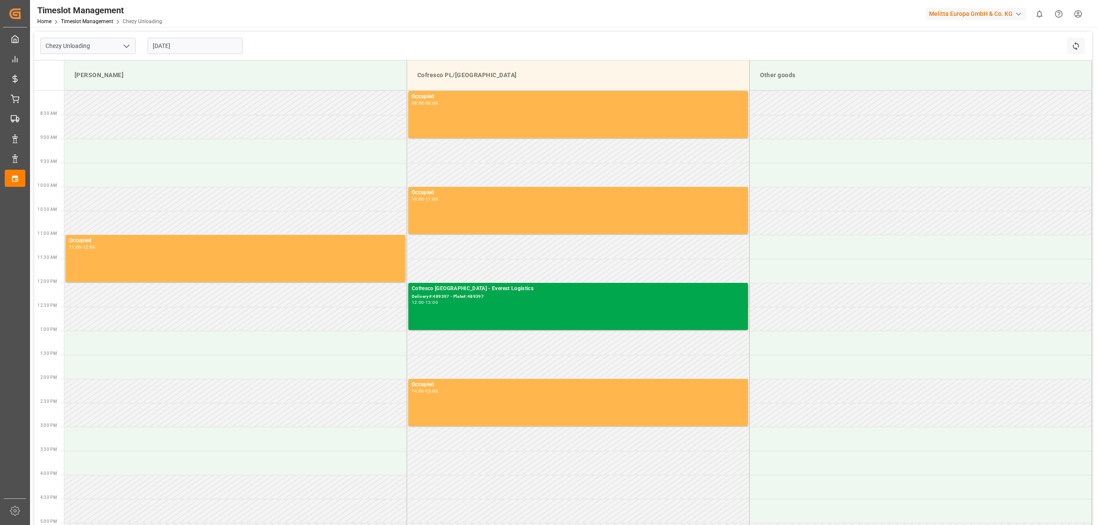
click at [442, 307] on div "Cofresco Poland - Everest Logistics Delivery#:489397 - Plate#:489397 12:00 - 13…" at bounding box center [578, 307] width 333 height 44
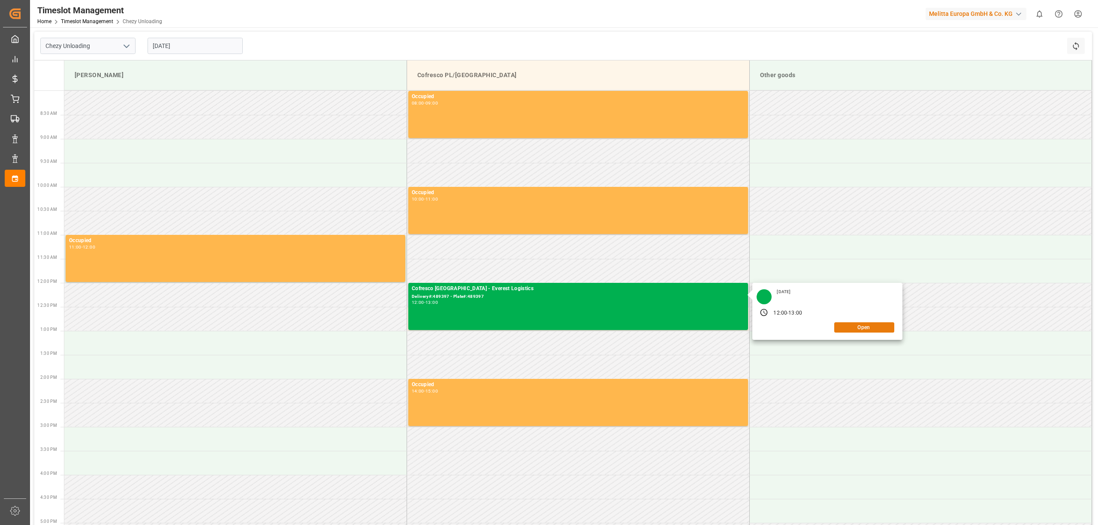
click at [878, 329] on button "Open" at bounding box center [864, 328] width 60 height 10
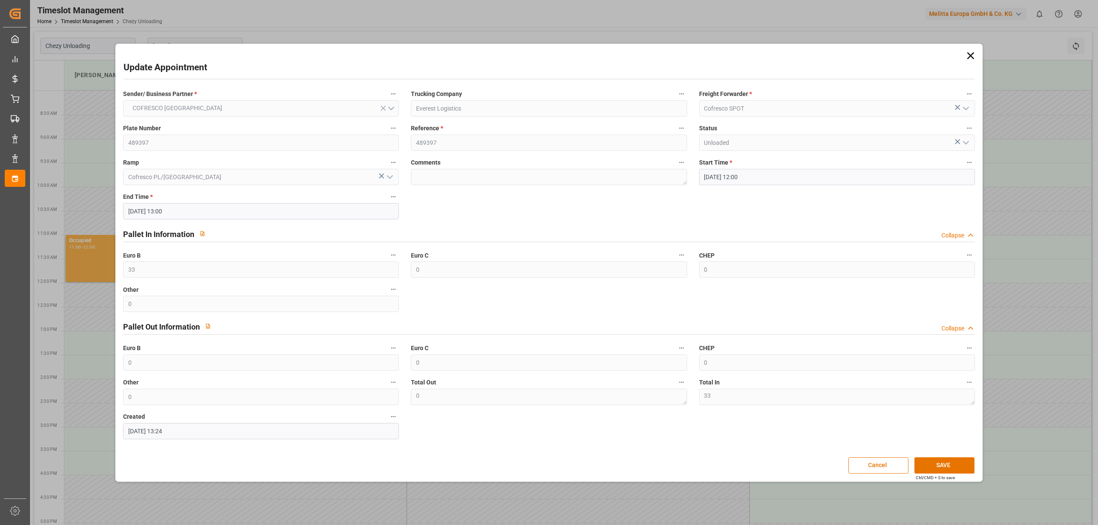
click at [971, 55] on icon at bounding box center [971, 56] width 12 height 12
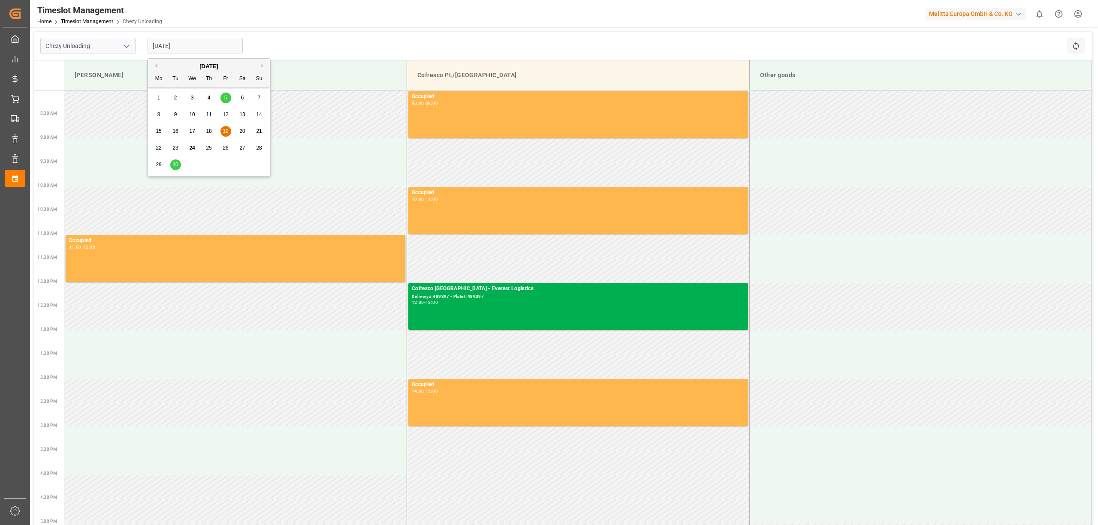
click at [223, 40] on input "19.09.2025" at bounding box center [195, 46] width 95 height 16
click at [223, 131] on span "19" at bounding box center [226, 131] width 6 height 6
click at [187, 48] on input "19.09.2025" at bounding box center [195, 46] width 95 height 16
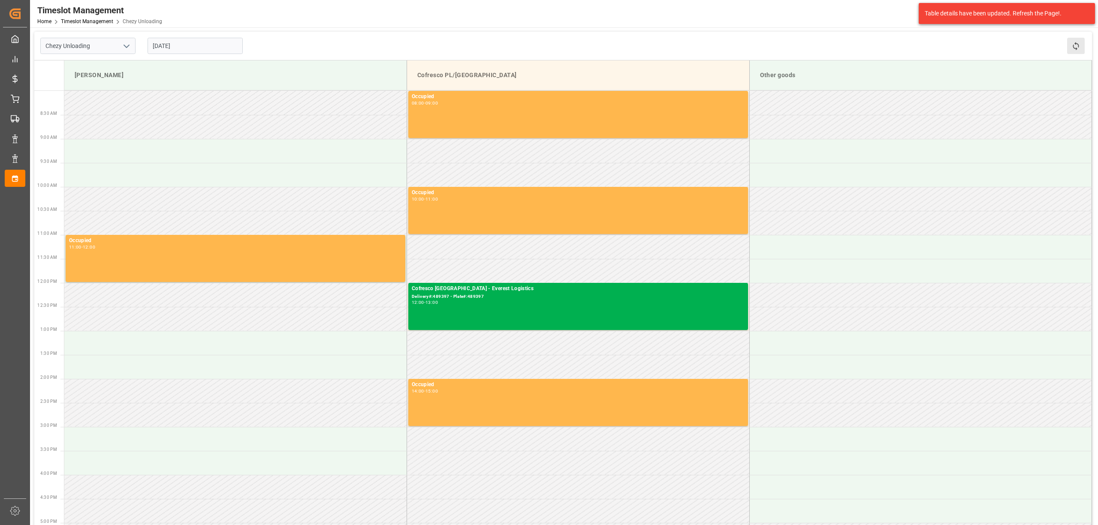
click at [1070, 41] on button "Refresh Time Slots" at bounding box center [1076, 46] width 18 height 16
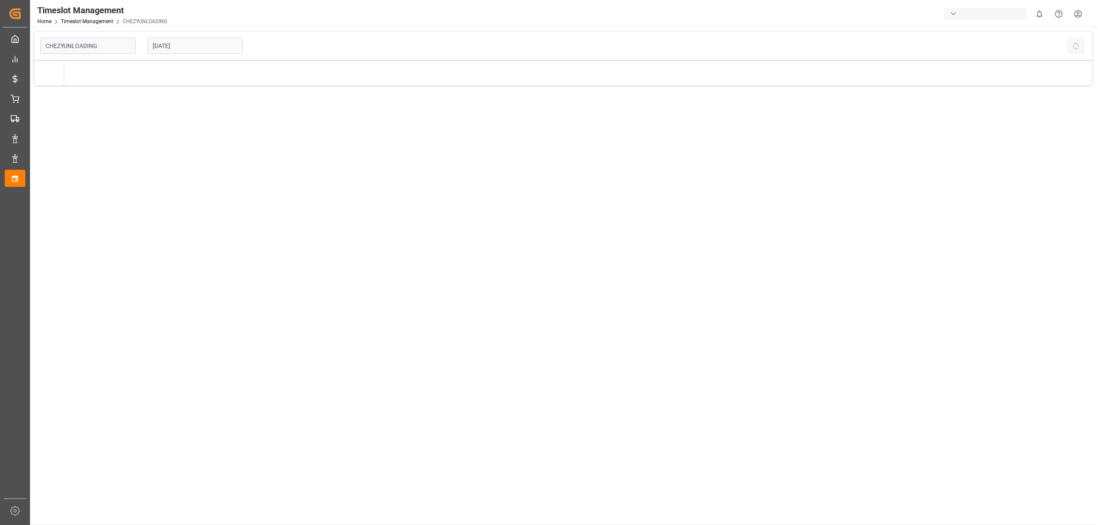
type input "Chezy Unloading"
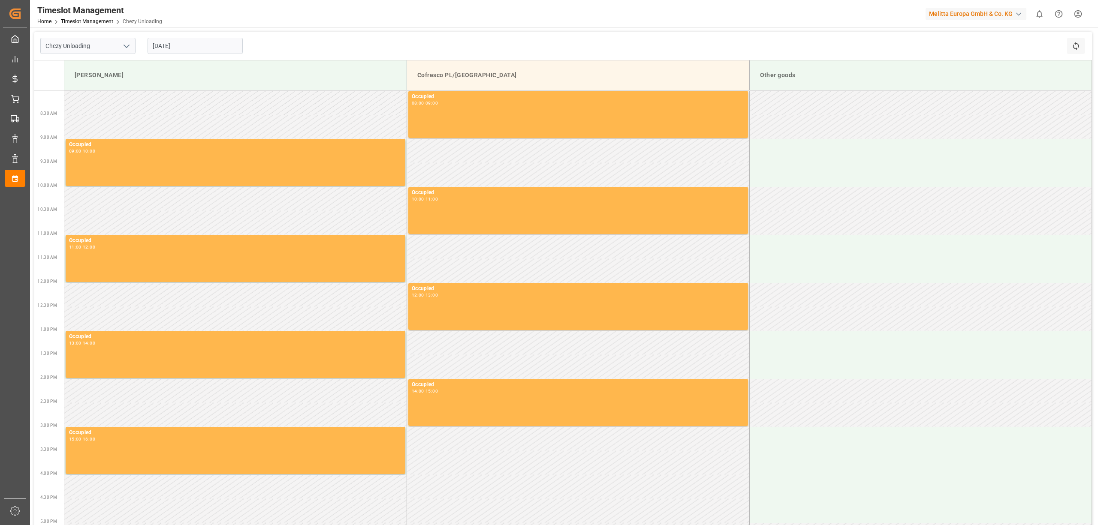
click at [187, 48] on input "[DATE]" at bounding box center [195, 46] width 95 height 16
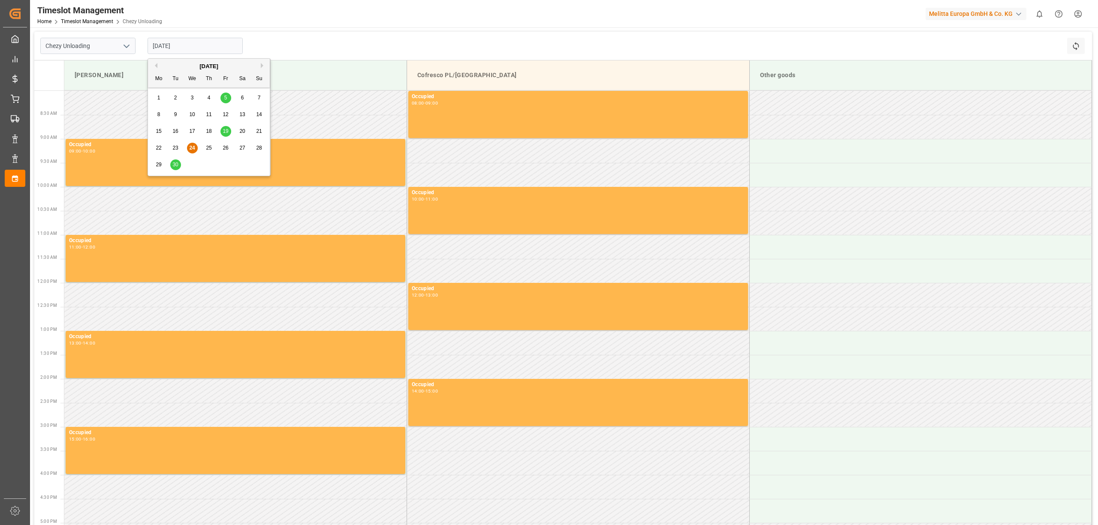
click at [223, 148] on span "26" at bounding box center [226, 148] width 6 height 6
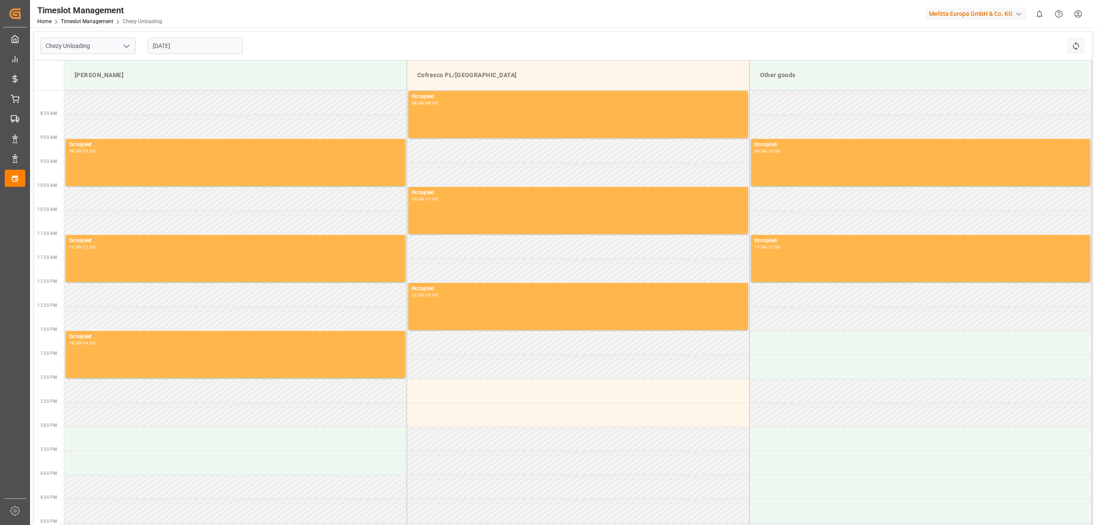
click at [177, 48] on input "26.09.2025" at bounding box center [195, 46] width 95 height 16
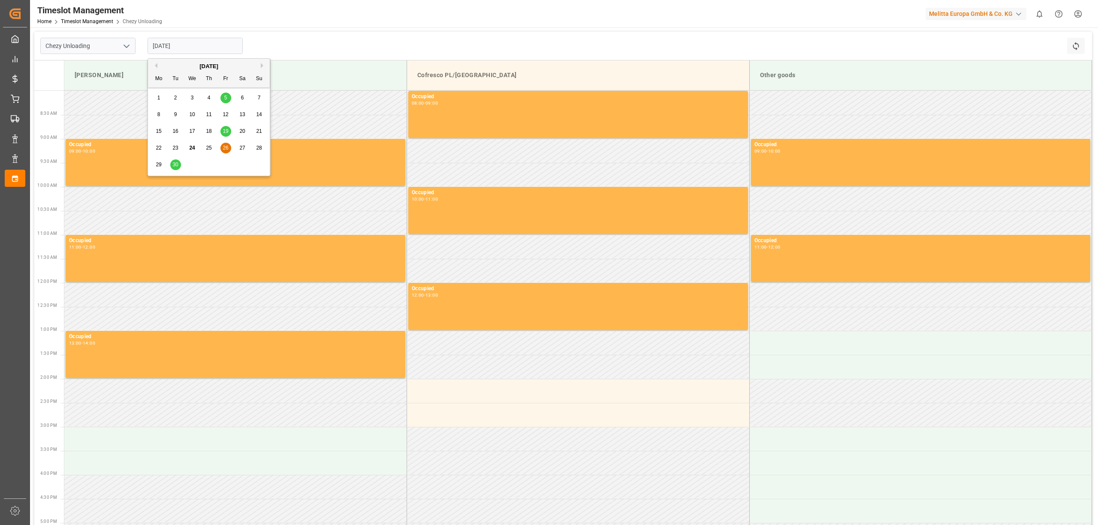
click at [174, 165] on span "30" at bounding box center [175, 165] width 6 height 6
type input "[DATE]"
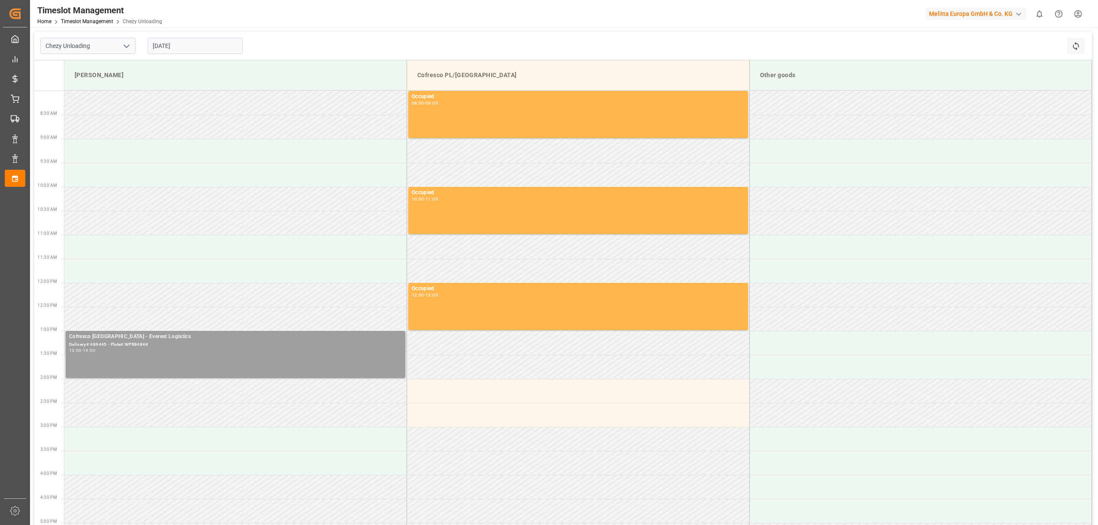
click at [176, 350] on div "13:00 - 14:00" at bounding box center [235, 351] width 333 height 5
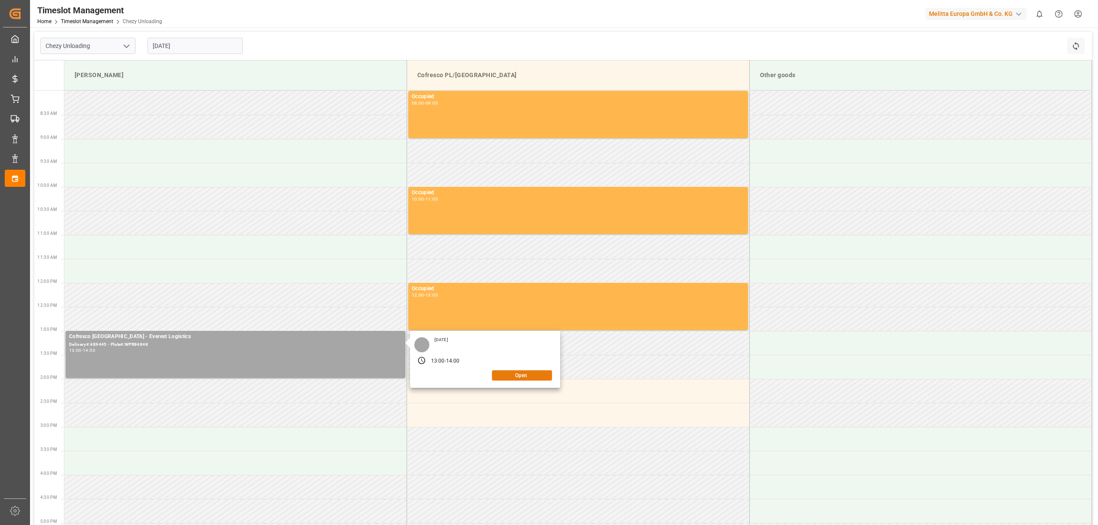
click at [498, 379] on button "Open" at bounding box center [522, 376] width 60 height 10
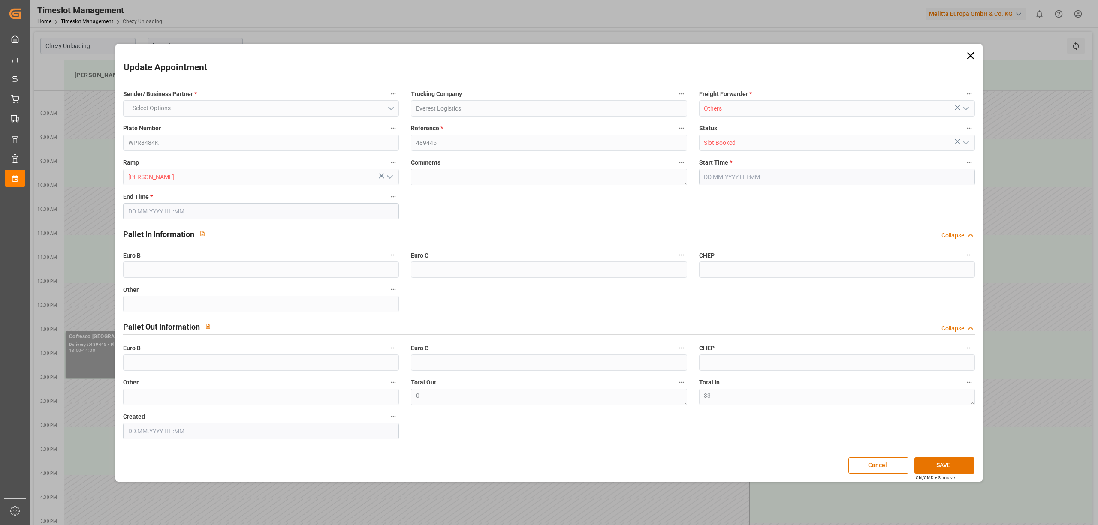
type input "33"
type input "0"
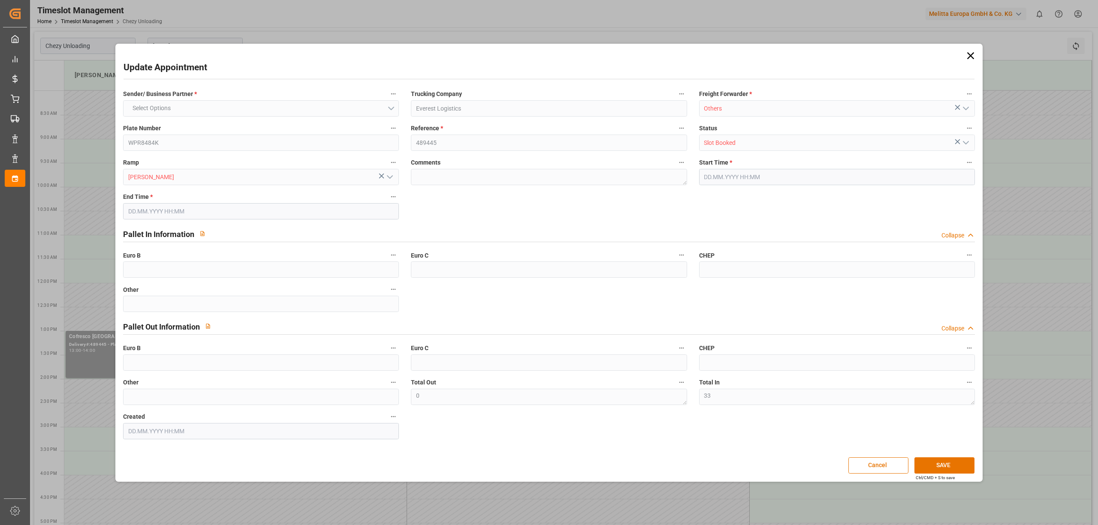
type input "0"
type input "[DATE] 13:00"
type input "[DATE] 14:00"
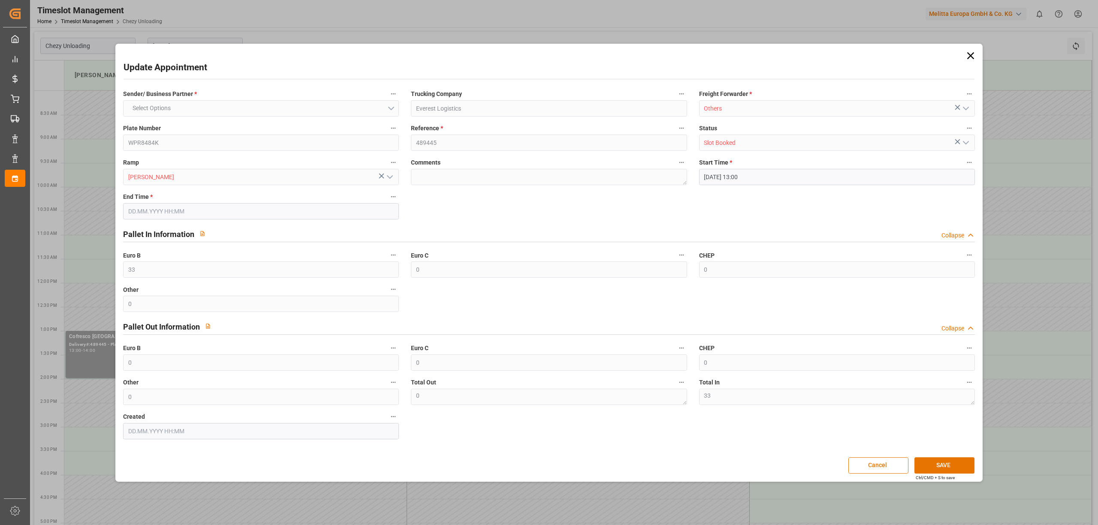
type input "[DATE] 08:09"
click at [395, 130] on icon "button" at bounding box center [393, 128] width 7 height 7
click at [328, 129] on div at bounding box center [549, 262] width 1098 height 525
click at [968, 55] on icon at bounding box center [971, 56] width 12 height 12
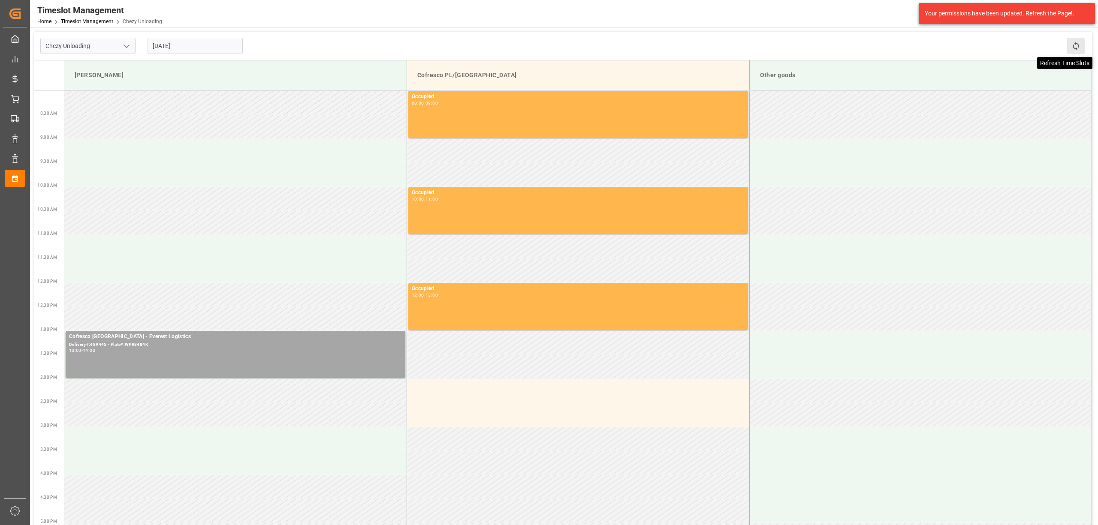
click at [1078, 42] on icon at bounding box center [1075, 46] width 9 height 9
click at [125, 360] on div "Cofresco [GEOGRAPHIC_DATA] - Everest Logistics Delivery#:489445 - Plate#:WPR848…" at bounding box center [235, 355] width 333 height 44
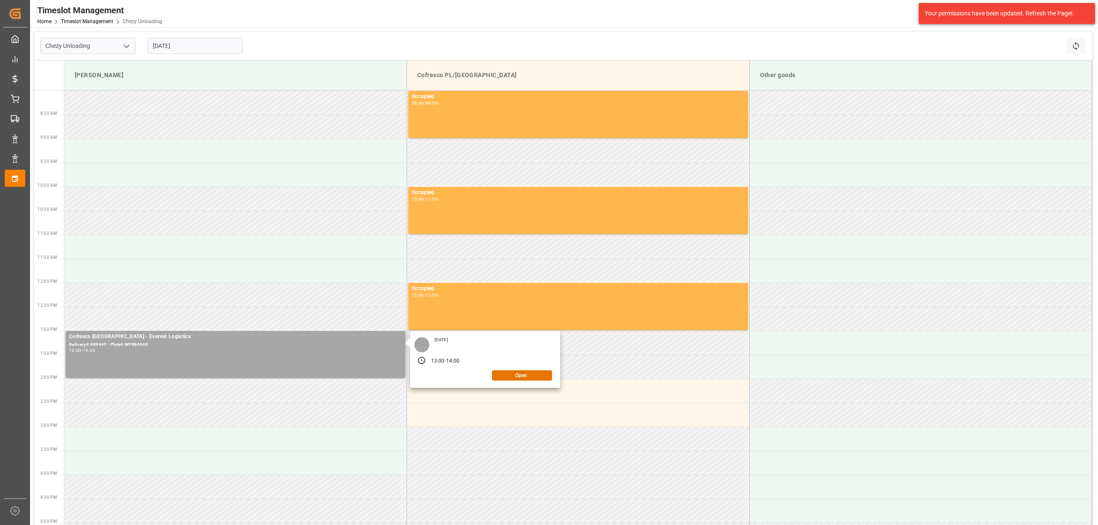
click at [515, 381] on div "Tuesday, September 30, 2025 13:00 - 14:00 Open" at bounding box center [485, 359] width 150 height 57
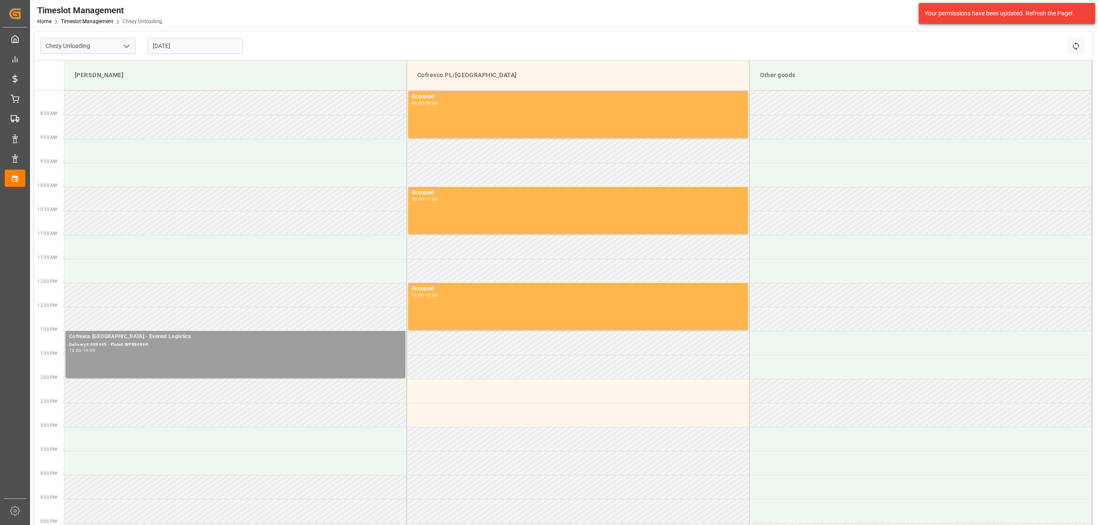
click at [318, 361] on div "Cofresco [GEOGRAPHIC_DATA] - Everest Logistics Delivery#:489445 - Plate#:WPR848…" at bounding box center [235, 355] width 333 height 44
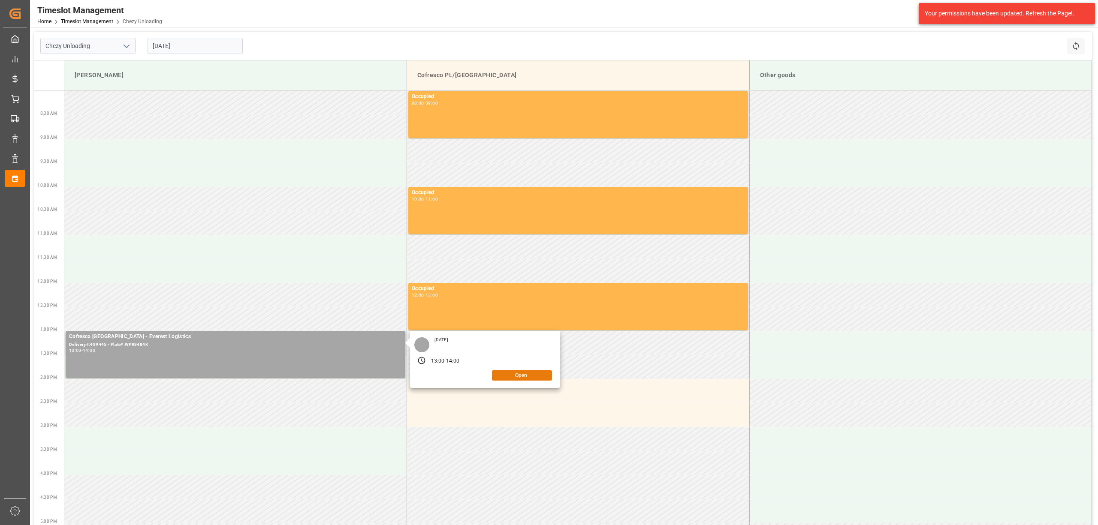
click at [522, 376] on button "Open" at bounding box center [522, 376] width 60 height 10
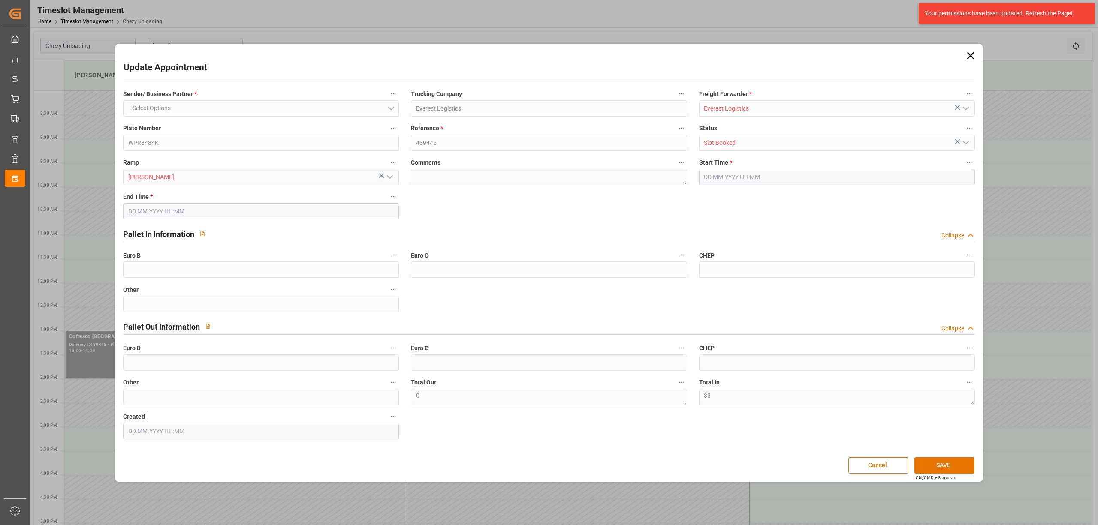
type input "33"
type input "0"
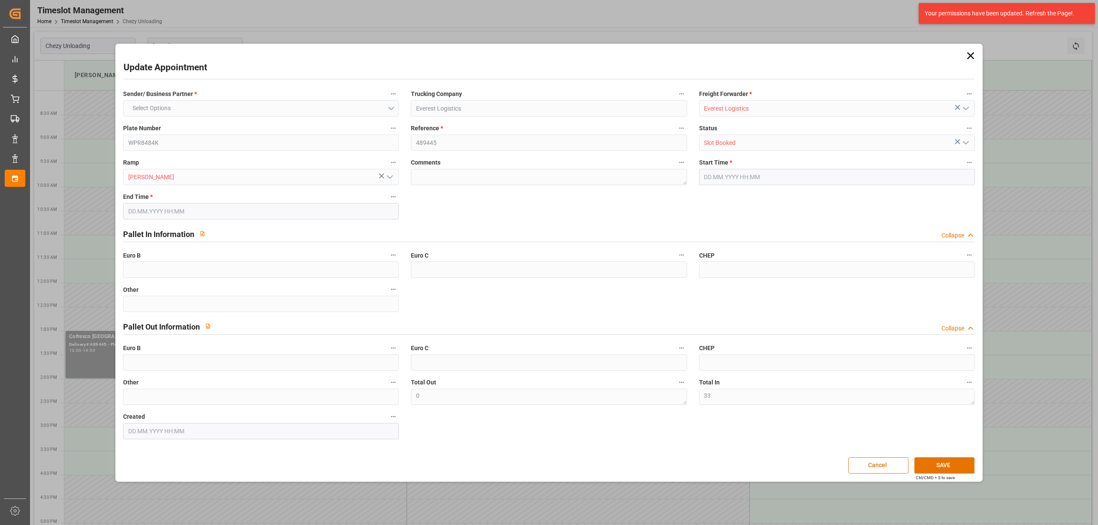
type input "0"
type input "[DATE] 13:00"
type input "[DATE] 14:00"
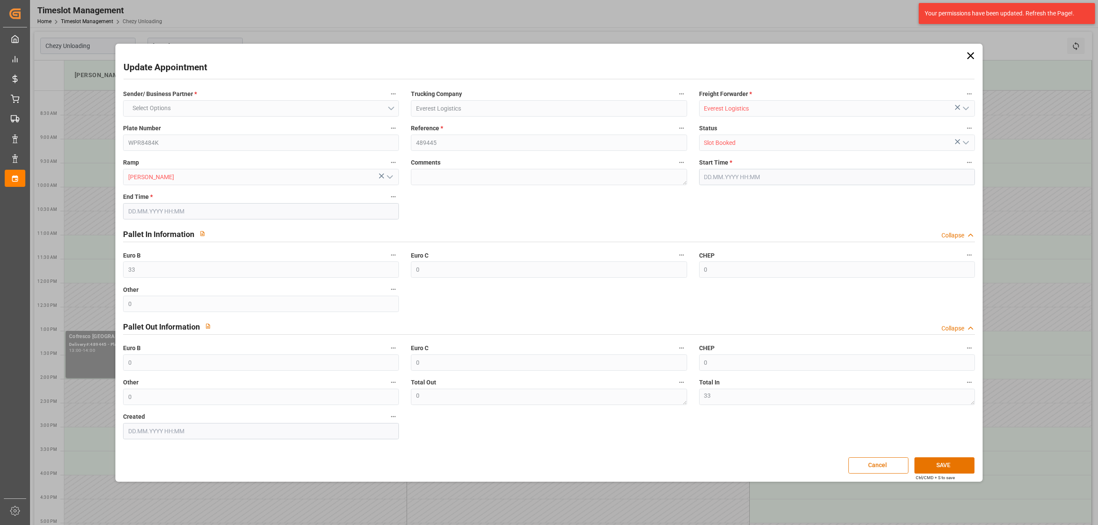
type input "[DATE] 08:09"
click at [944, 462] on button "SAVE" at bounding box center [944, 466] width 60 height 16
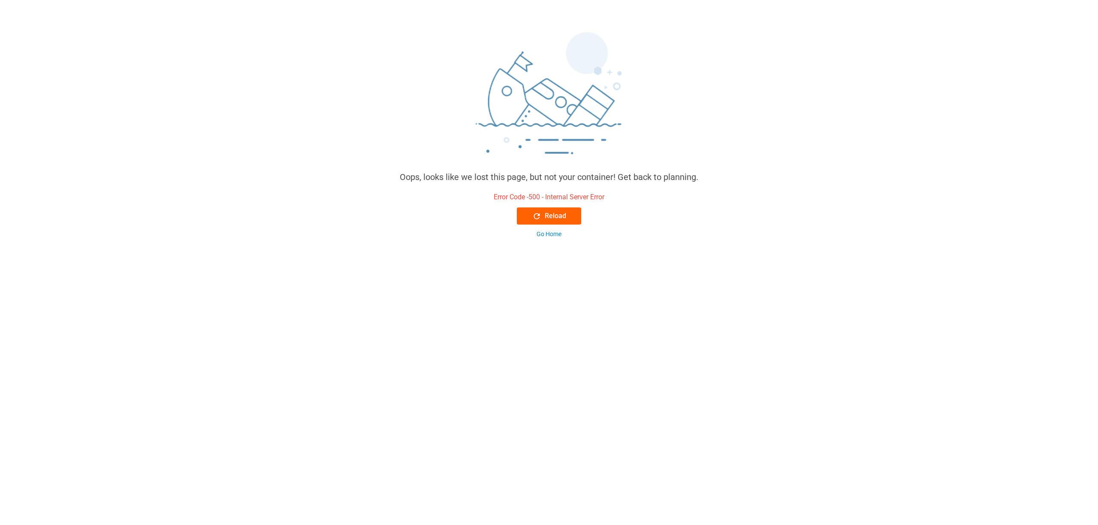
click at [546, 220] on div "Reload" at bounding box center [549, 216] width 34 height 10
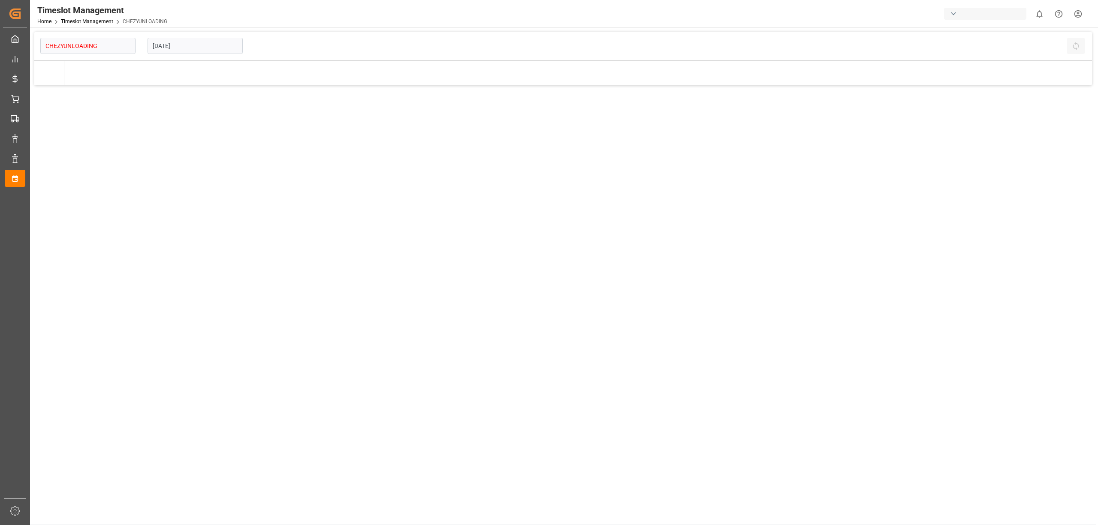
type input "Chezy Unloading"
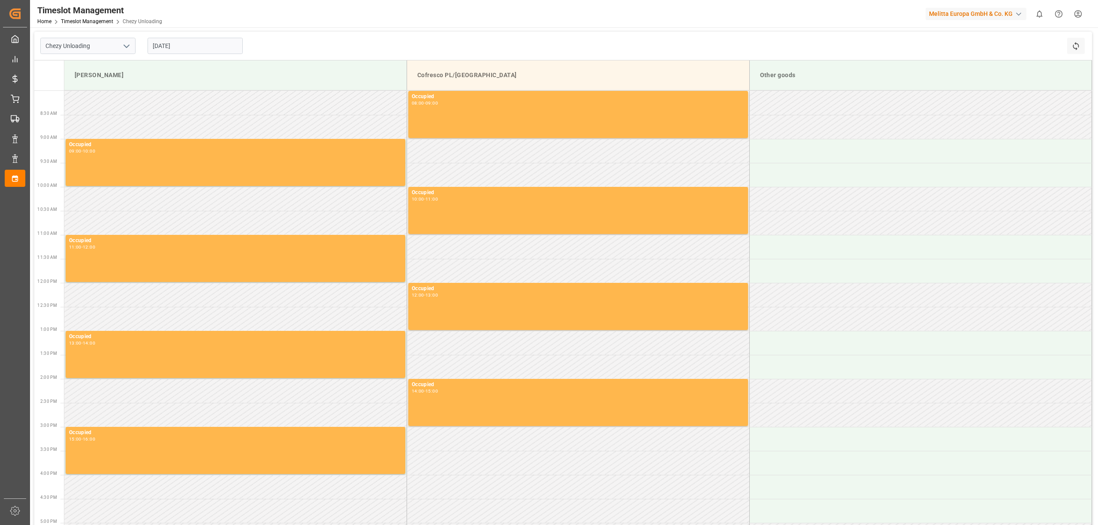
click at [1077, 9] on html "Created by potrace 1.15, written by [PERSON_NAME] [DATE]-[DATE] Created by potr…" at bounding box center [549, 262] width 1098 height 525
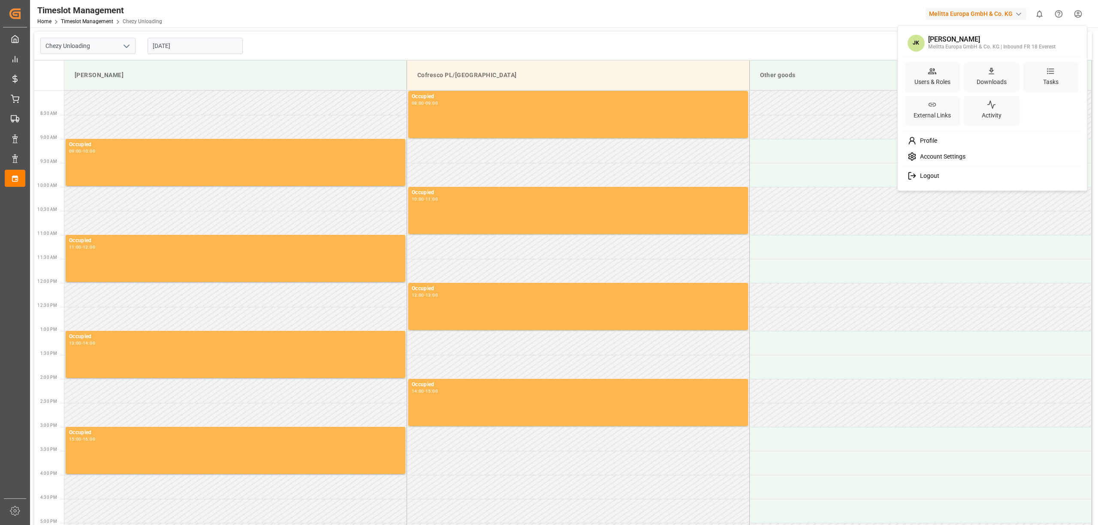
click at [951, 173] on div "Logout" at bounding box center [993, 176] width 176 height 16
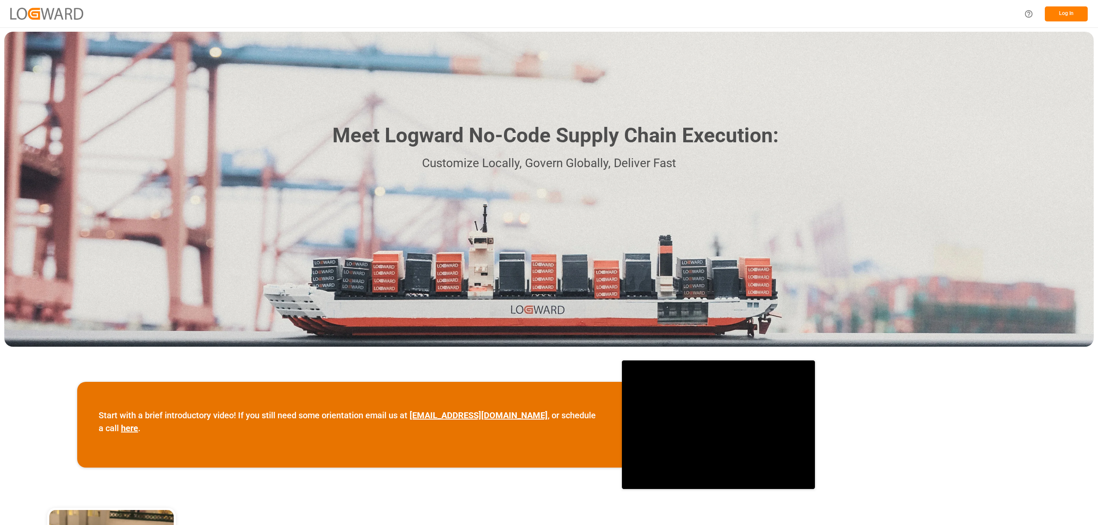
click at [1062, 17] on button "Log In" at bounding box center [1066, 13] width 43 height 15
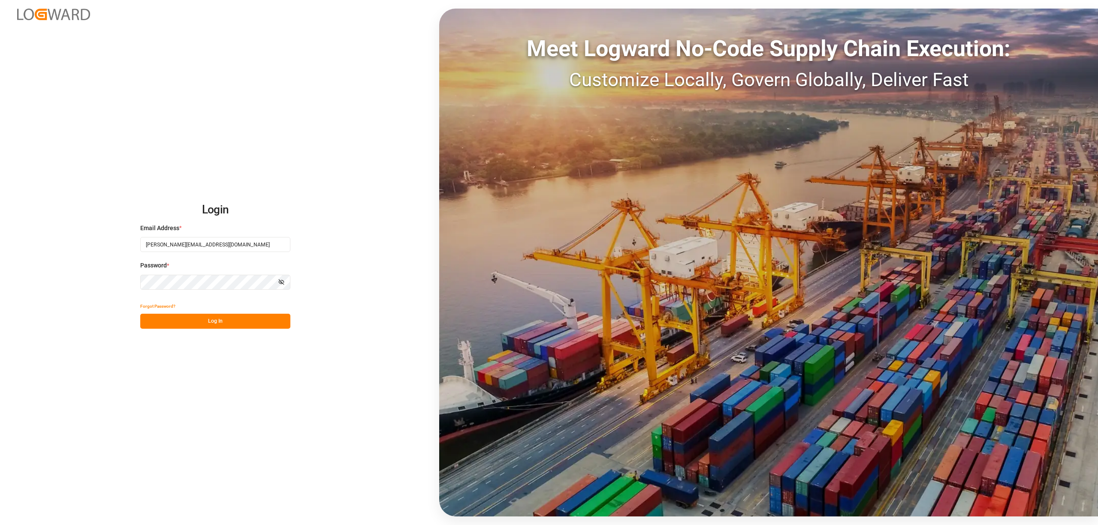
click at [228, 323] on button "Log In" at bounding box center [215, 321] width 150 height 15
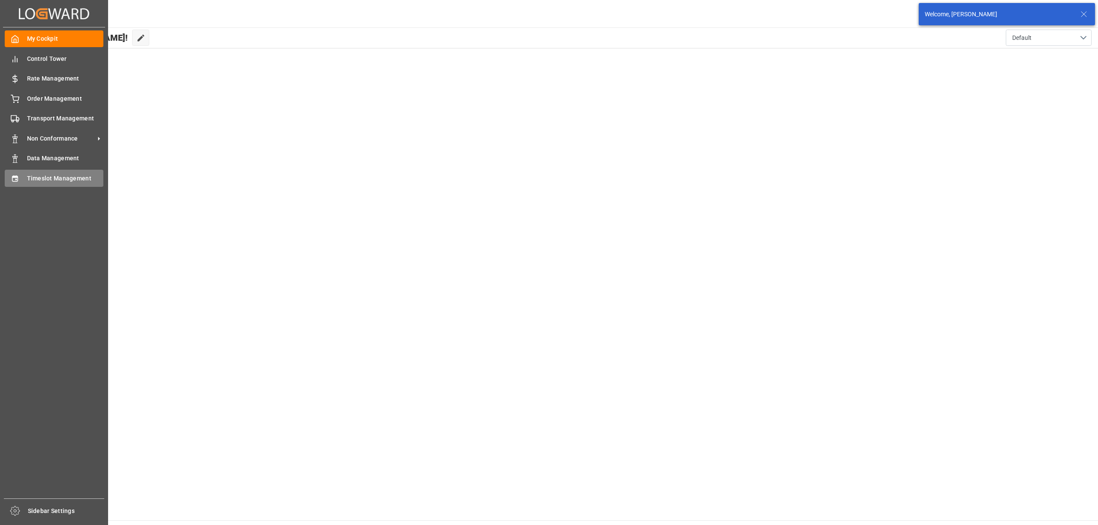
click at [50, 177] on span "Timeslot Management" at bounding box center [65, 178] width 77 height 9
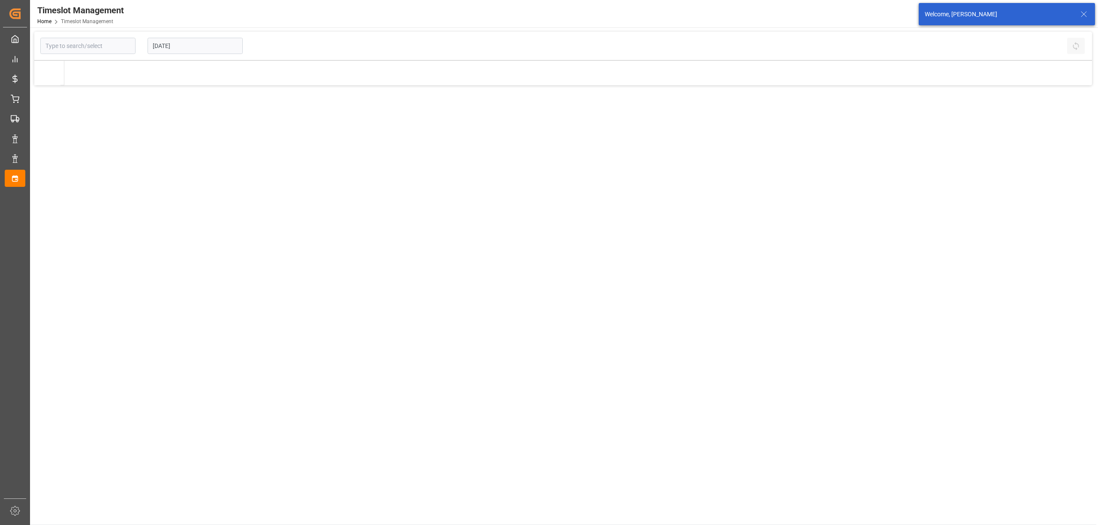
click at [201, 48] on input "[DATE]" at bounding box center [195, 46] width 95 height 16
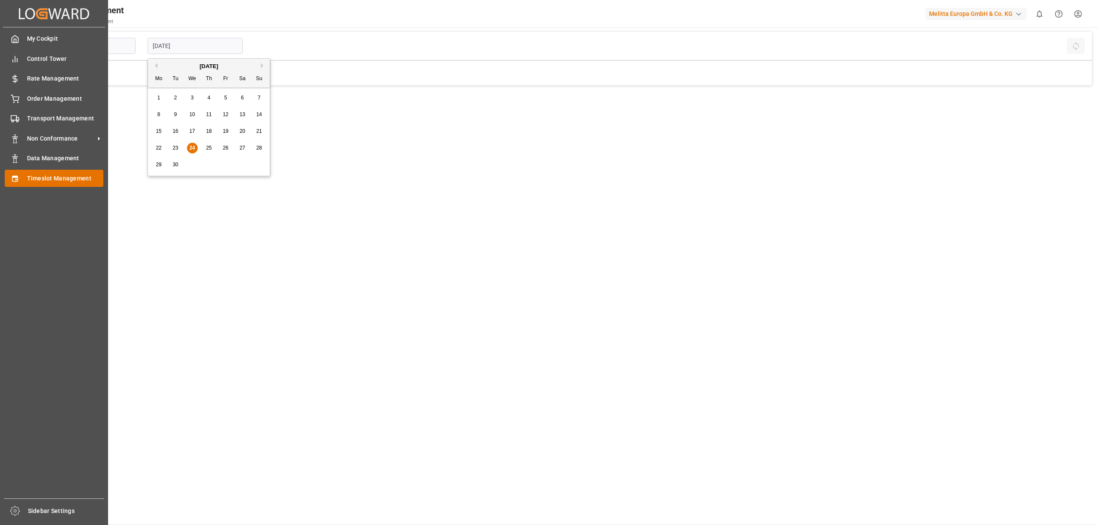
click at [14, 178] on icon at bounding box center [15, 179] width 9 height 9
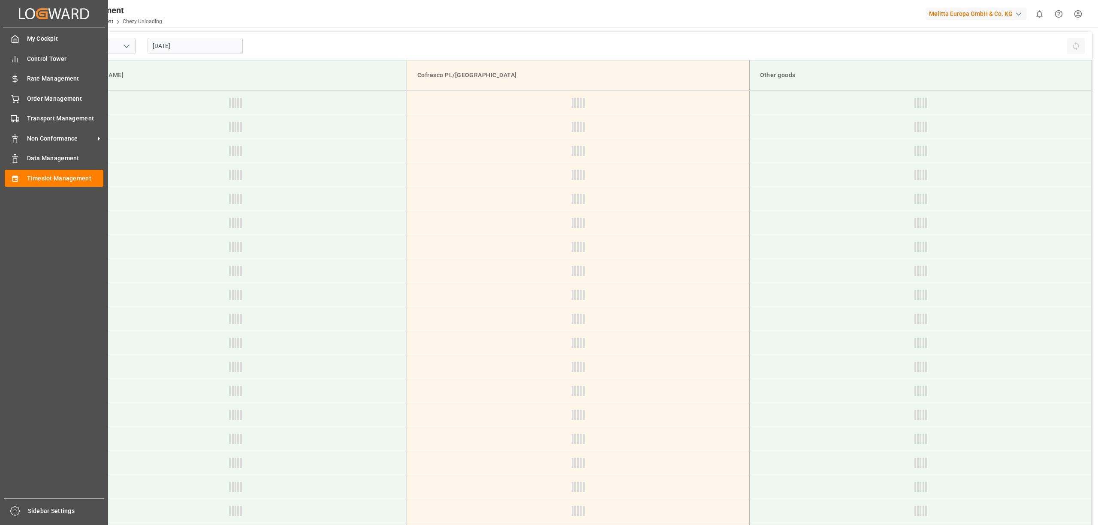
type input "Chezy Unloading"
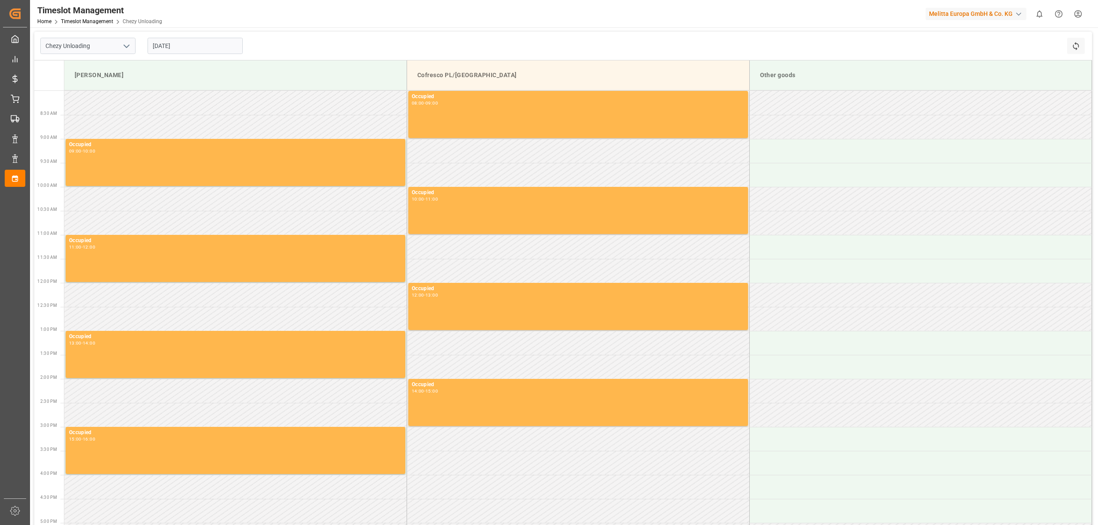
click at [182, 45] on input "[DATE]" at bounding box center [195, 46] width 95 height 16
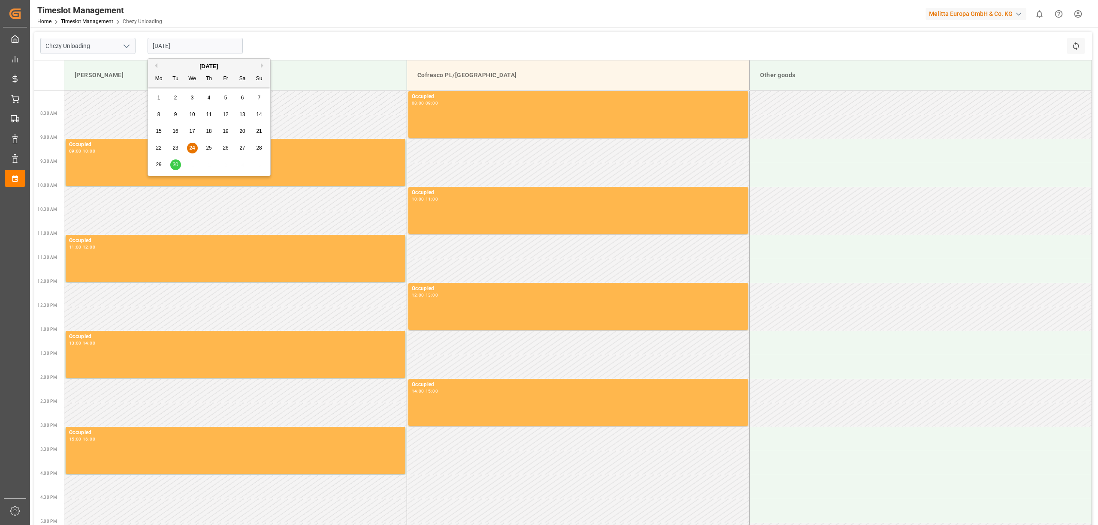
click at [172, 167] on div "30" at bounding box center [175, 165] width 11 height 10
type input "[DATE]"
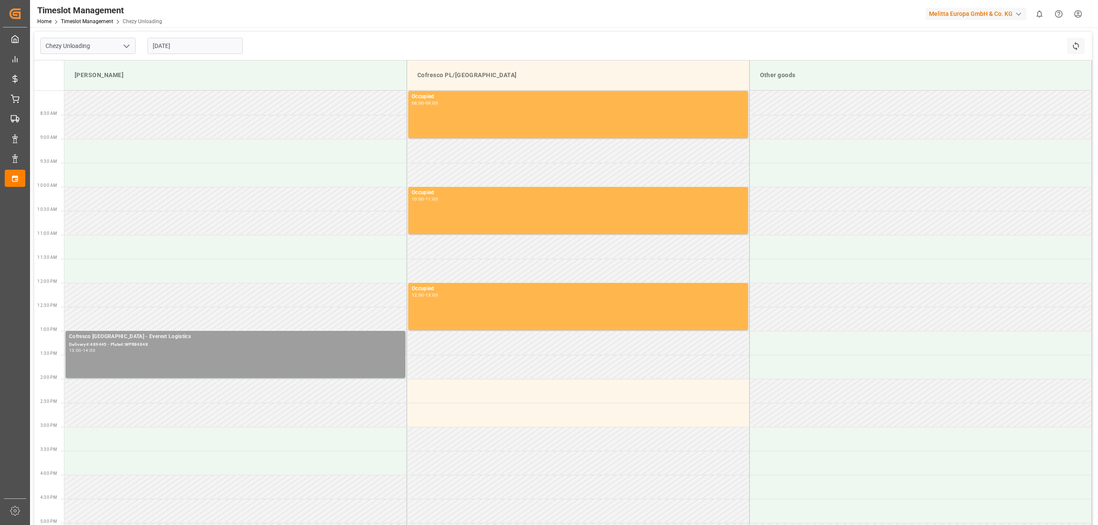
click at [147, 357] on div "Cofresco [GEOGRAPHIC_DATA] - Everest Logistics Delivery#:489445 - Plate#:WPR848…" at bounding box center [235, 355] width 333 height 44
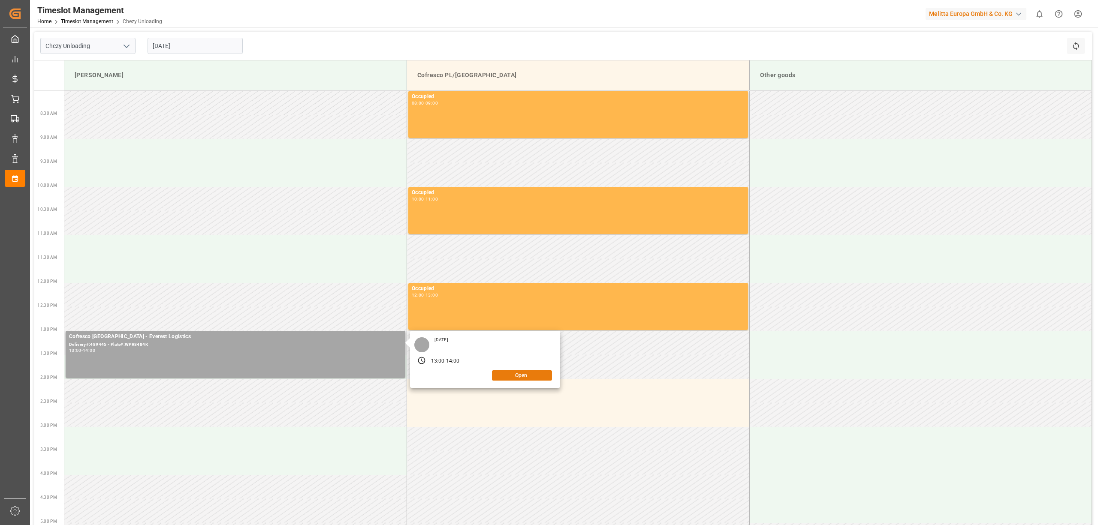
click at [527, 378] on button "Open" at bounding box center [522, 376] width 60 height 10
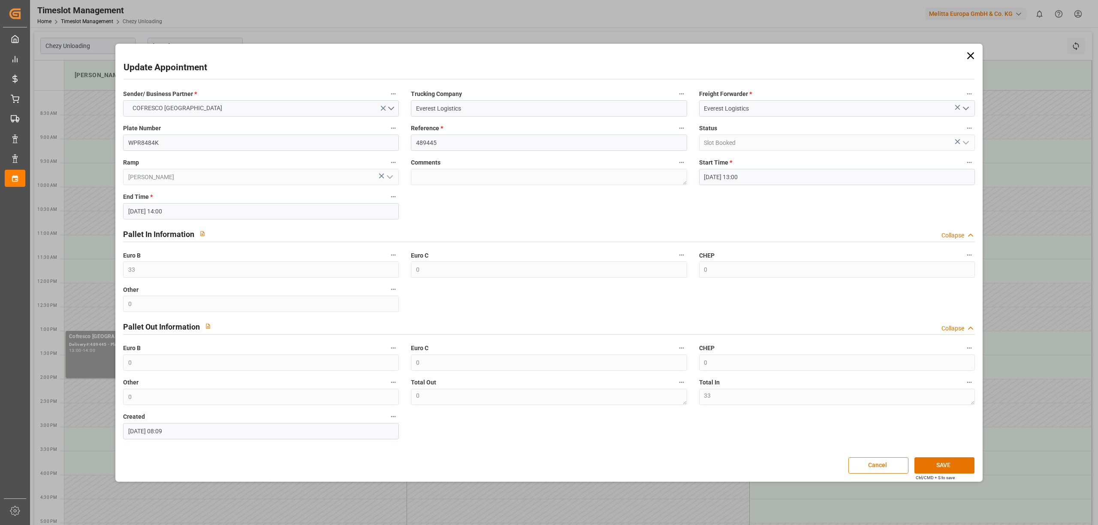
click at [976, 54] on icon at bounding box center [971, 56] width 12 height 12
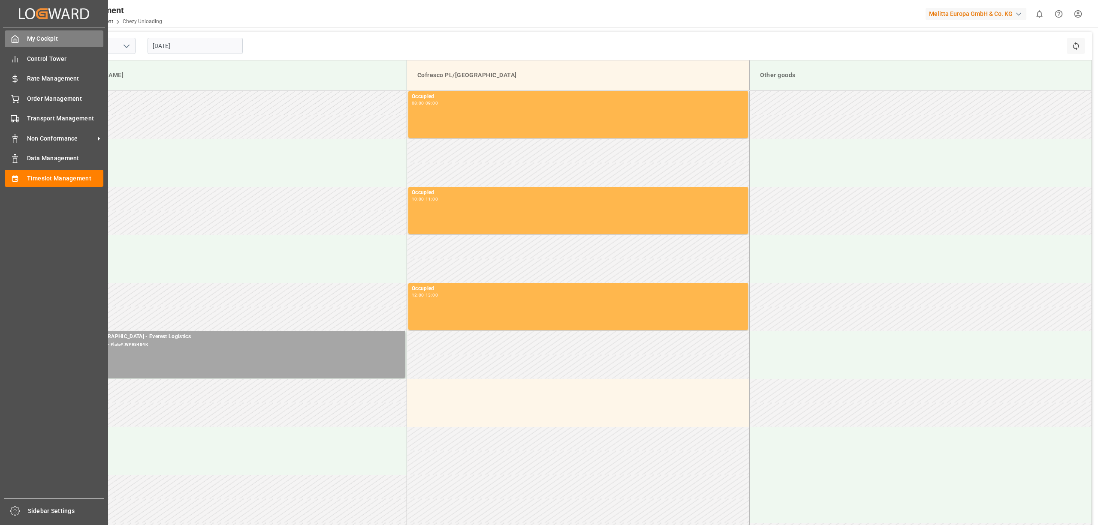
click at [47, 38] on span "My Cockpit" at bounding box center [65, 38] width 77 height 9
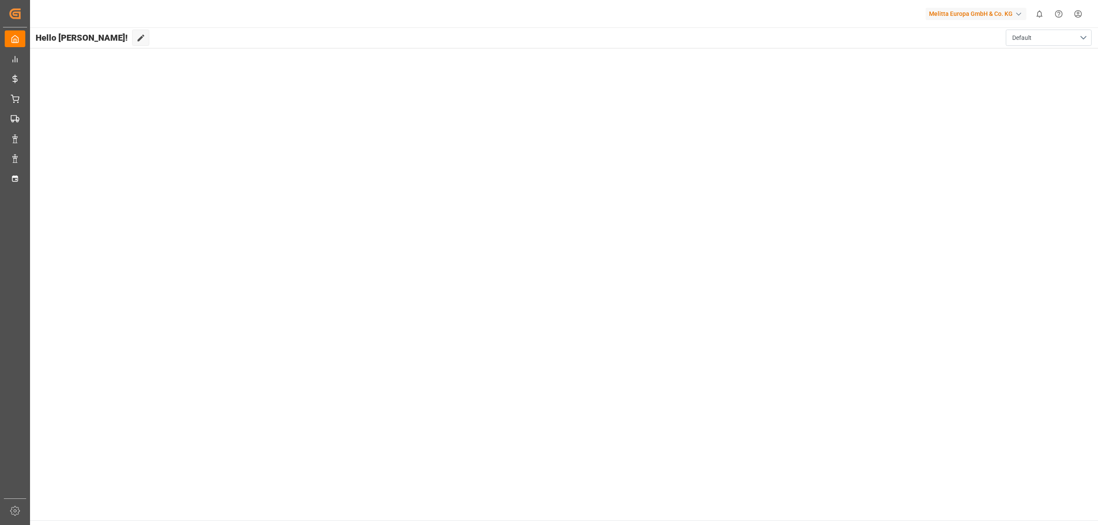
click at [442, 228] on main "Hello [PERSON_NAME]! Edit Cockpit Default" at bounding box center [563, 273] width 1069 height 493
click at [712, 290] on main "Hello [PERSON_NAME]! Edit Cockpit Default" at bounding box center [563, 273] width 1069 height 493
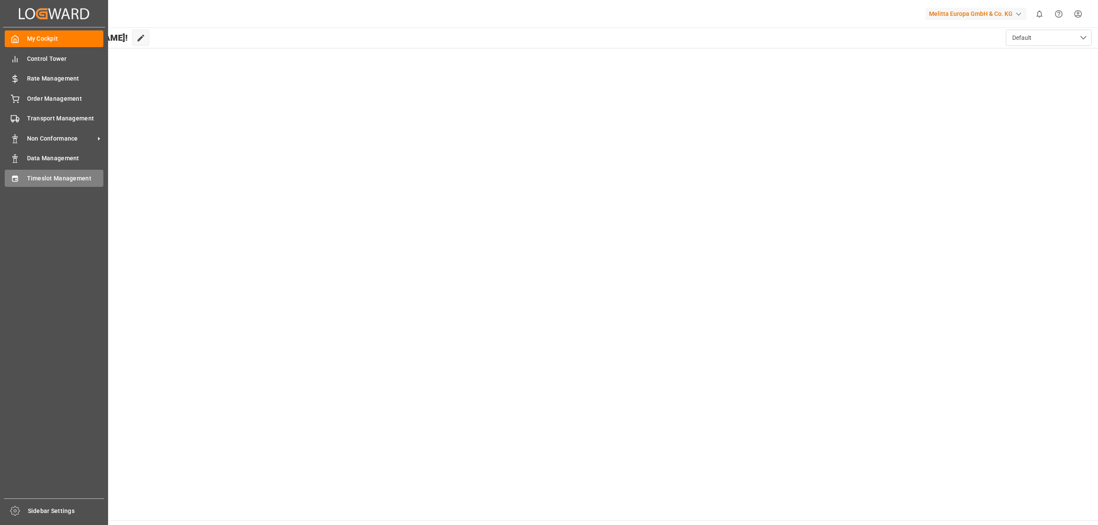
click at [18, 175] on icon at bounding box center [15, 179] width 9 height 9
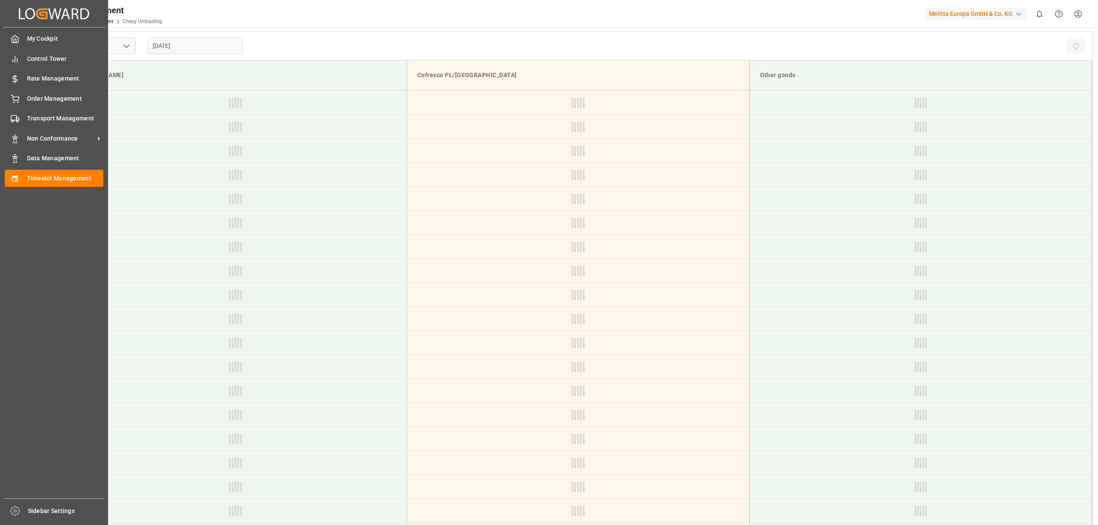
type input "Chezy Unloading"
